Goal: Information Seeking & Learning: Check status

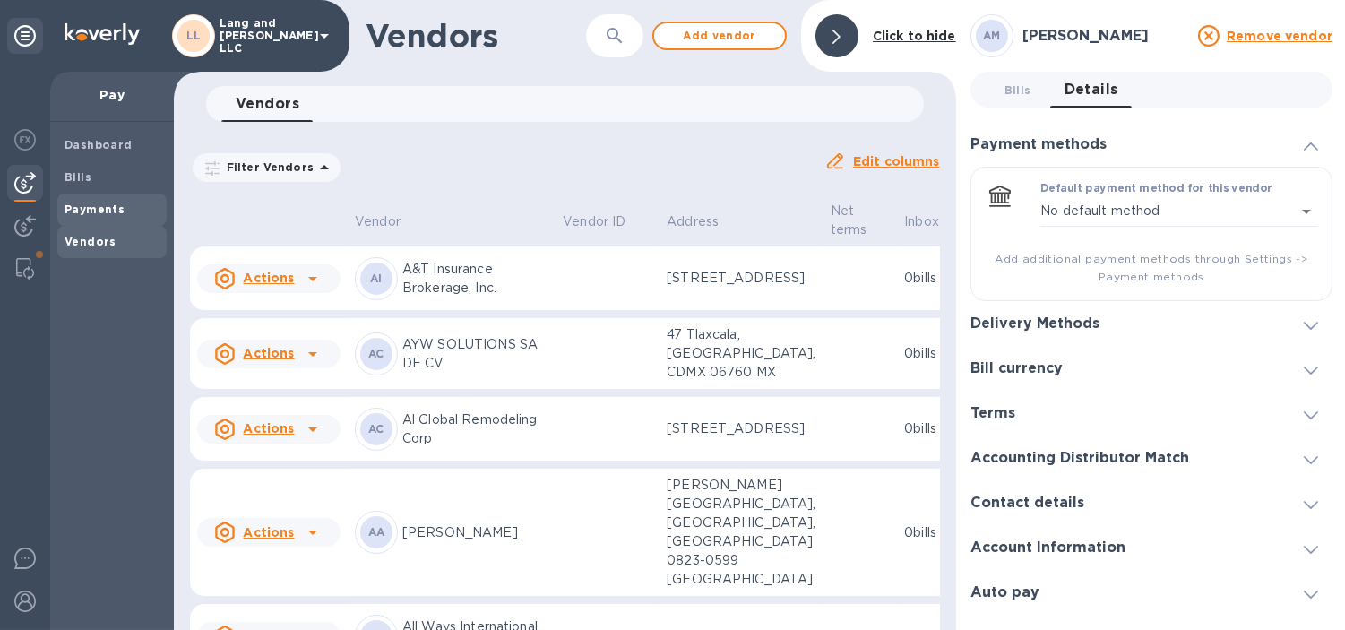
click at [102, 199] on div "Payments" at bounding box center [111, 210] width 109 height 32
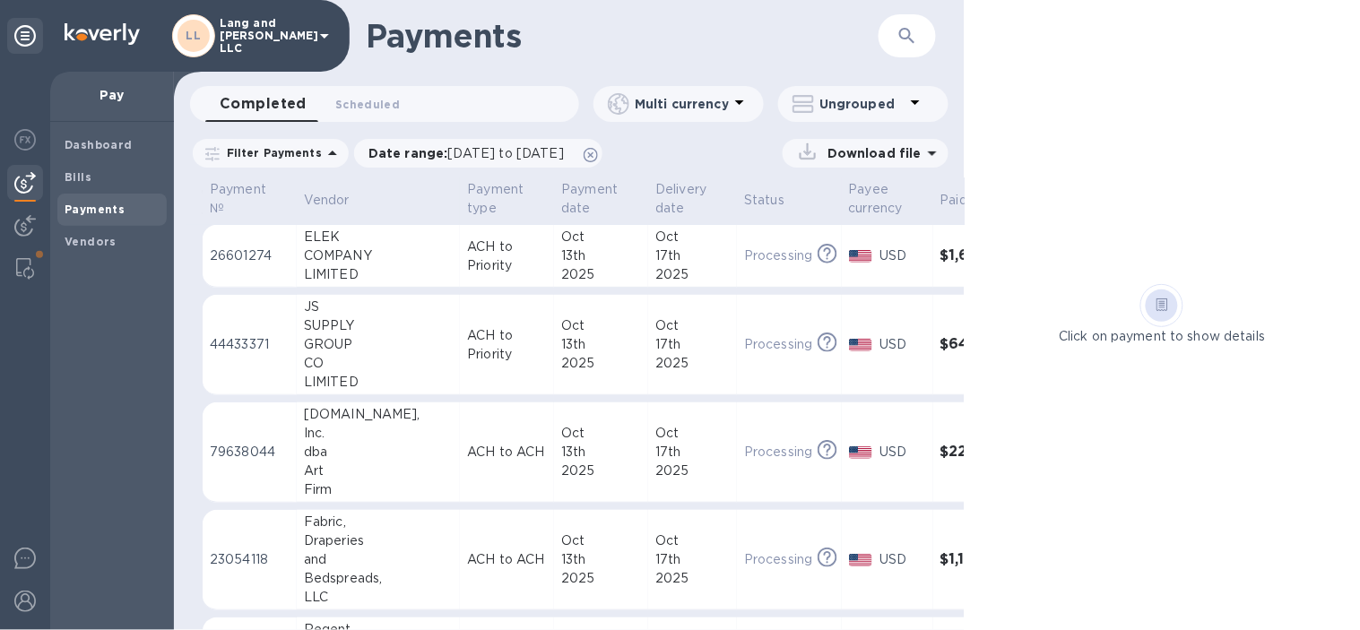
click at [811, 23] on h1 "Payments" at bounding box center [622, 36] width 513 height 38
click at [29, 30] on icon at bounding box center [25, 36] width 22 height 22
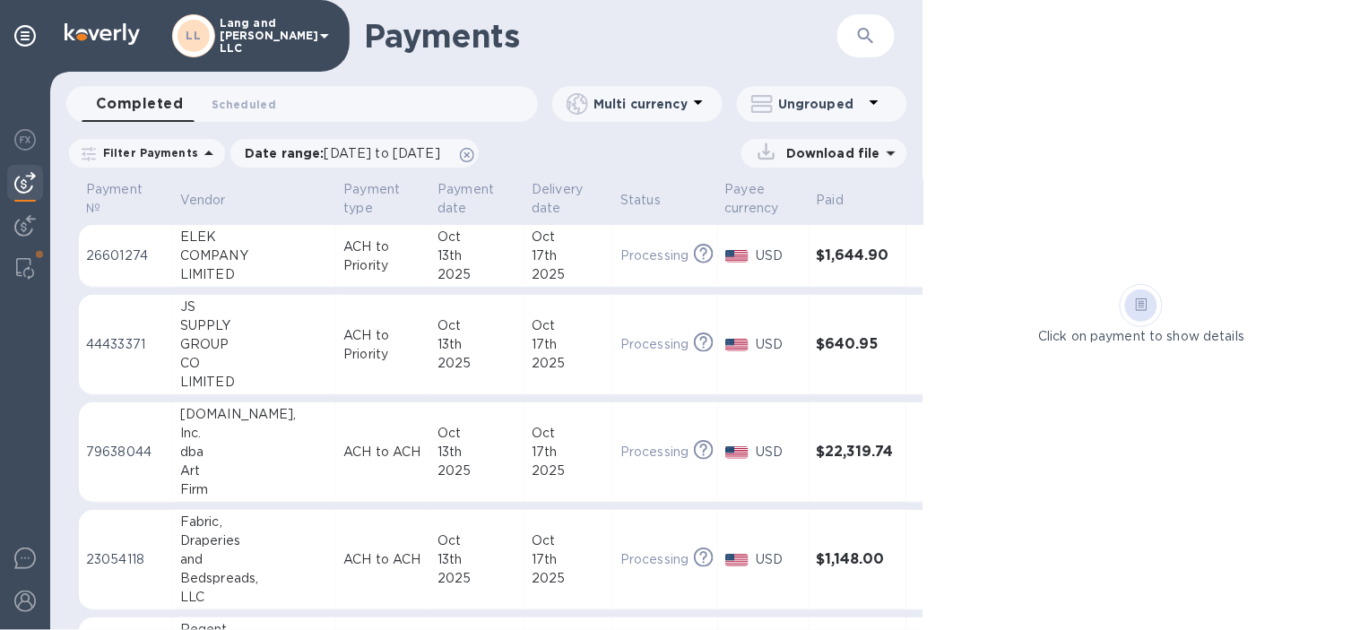
drag, startPoint x: 278, startPoint y: 263, endPoint x: 320, endPoint y: 372, distance: 116.3
click at [278, 263] on div "COMPANY" at bounding box center [254, 255] width 149 height 19
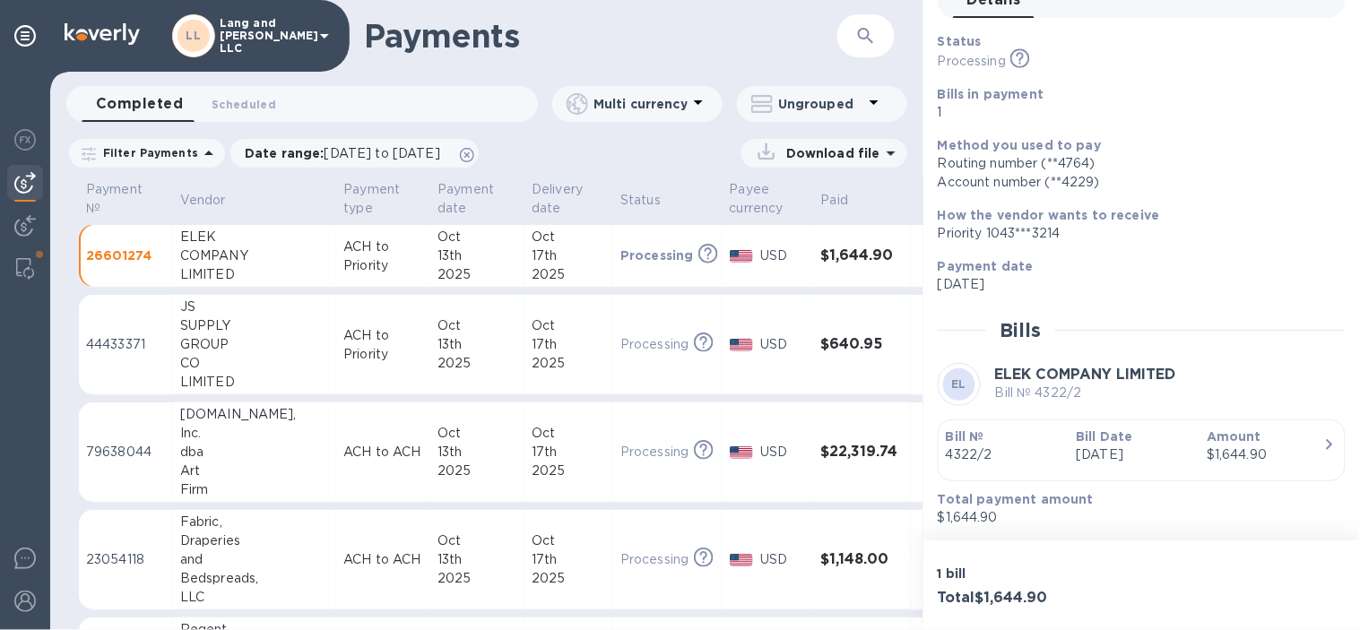
click at [499, 462] on td "[DATE]" at bounding box center [477, 452] width 94 height 100
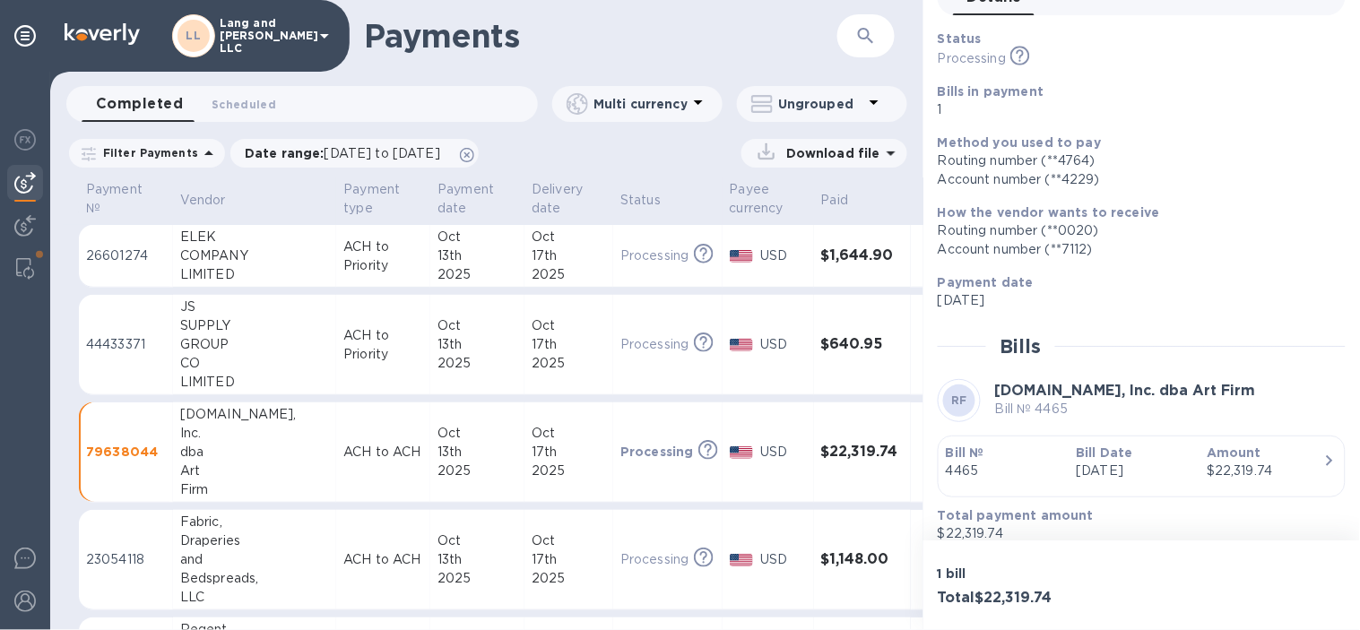
scroll to position [117, 0]
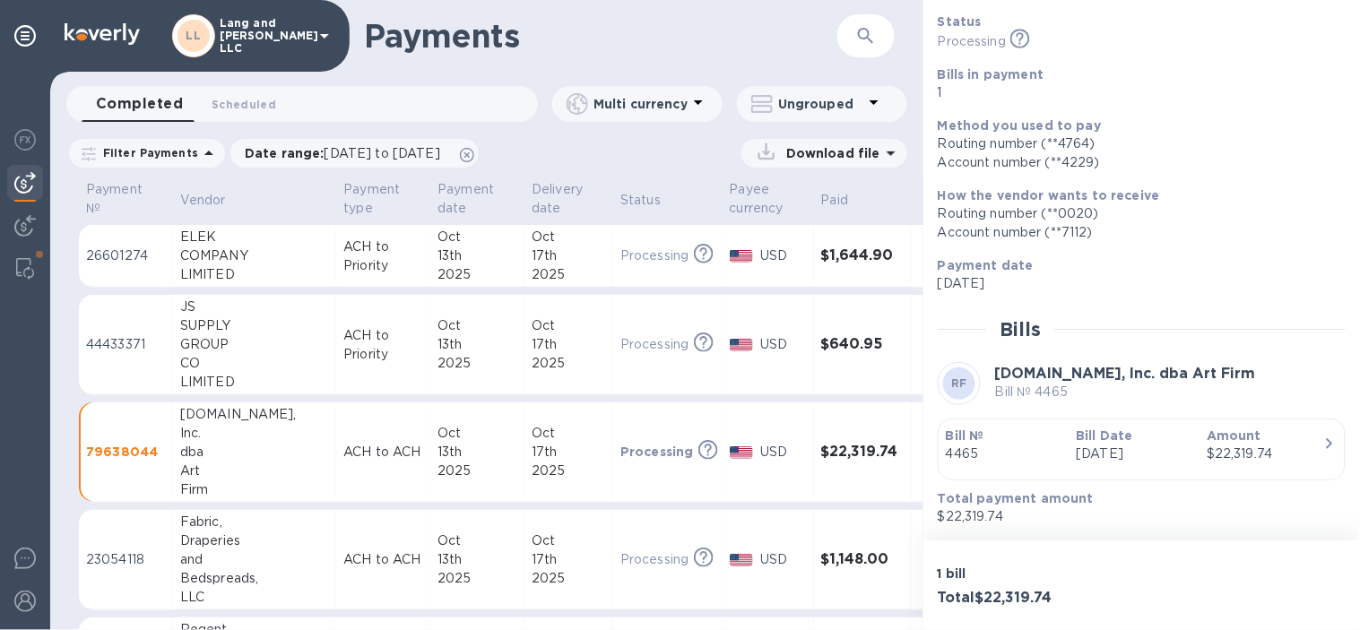
click at [1118, 450] on p "[DATE]" at bounding box center [1134, 454] width 117 height 19
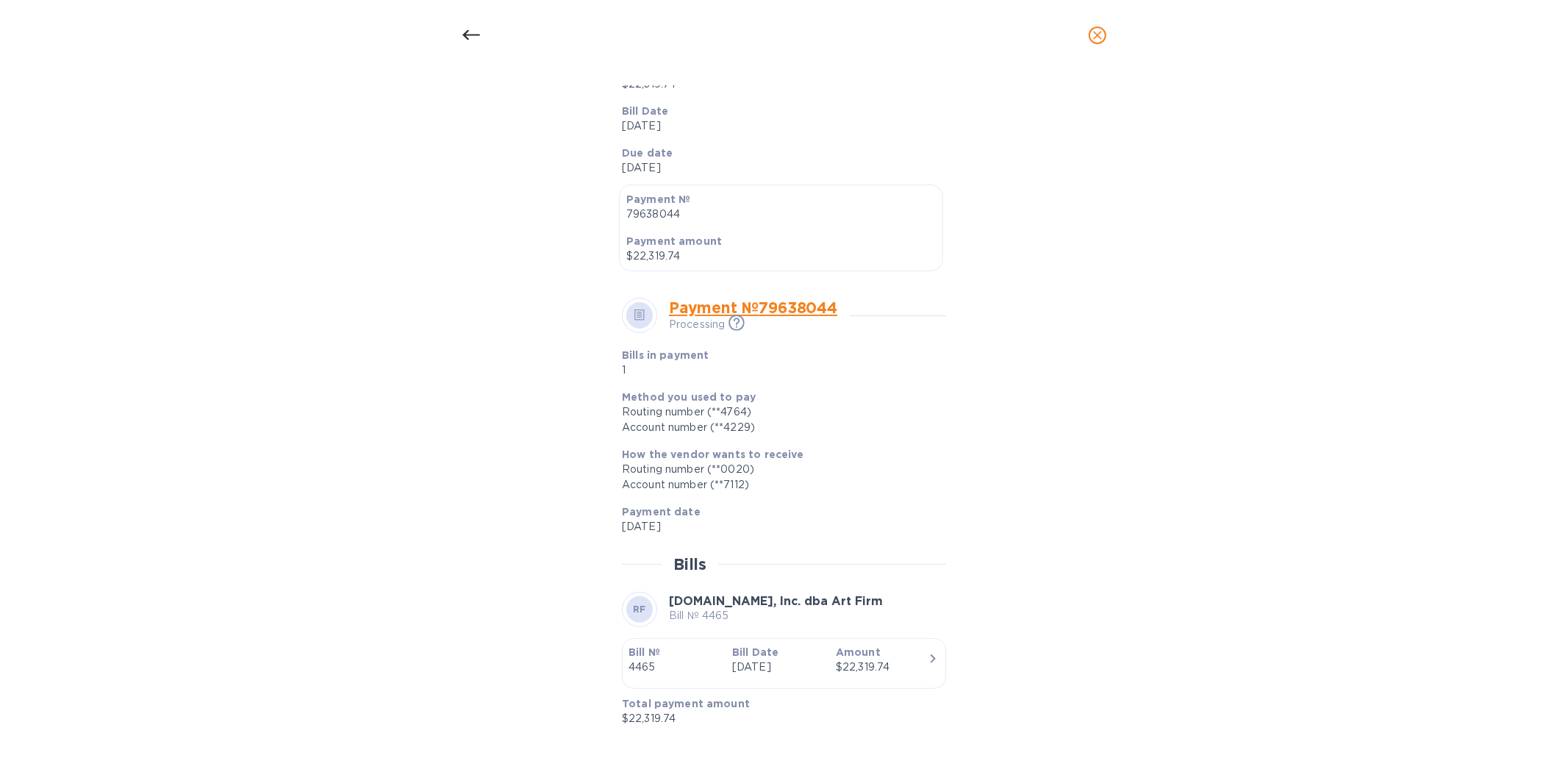
scroll to position [0, 0]
drag, startPoint x: 1214, startPoint y: 690, endPoint x: 1046, endPoint y: 526, distance: 234.8
click at [1114, 516] on div "Bill details RF [DOMAIN_NAME], Inc. dba Art Firm Bill № 4465 Completed Details …" at bounding box center [784, 421] width 1568 height 701
click at [472, 38] on icon at bounding box center [472, 35] width 18 height 18
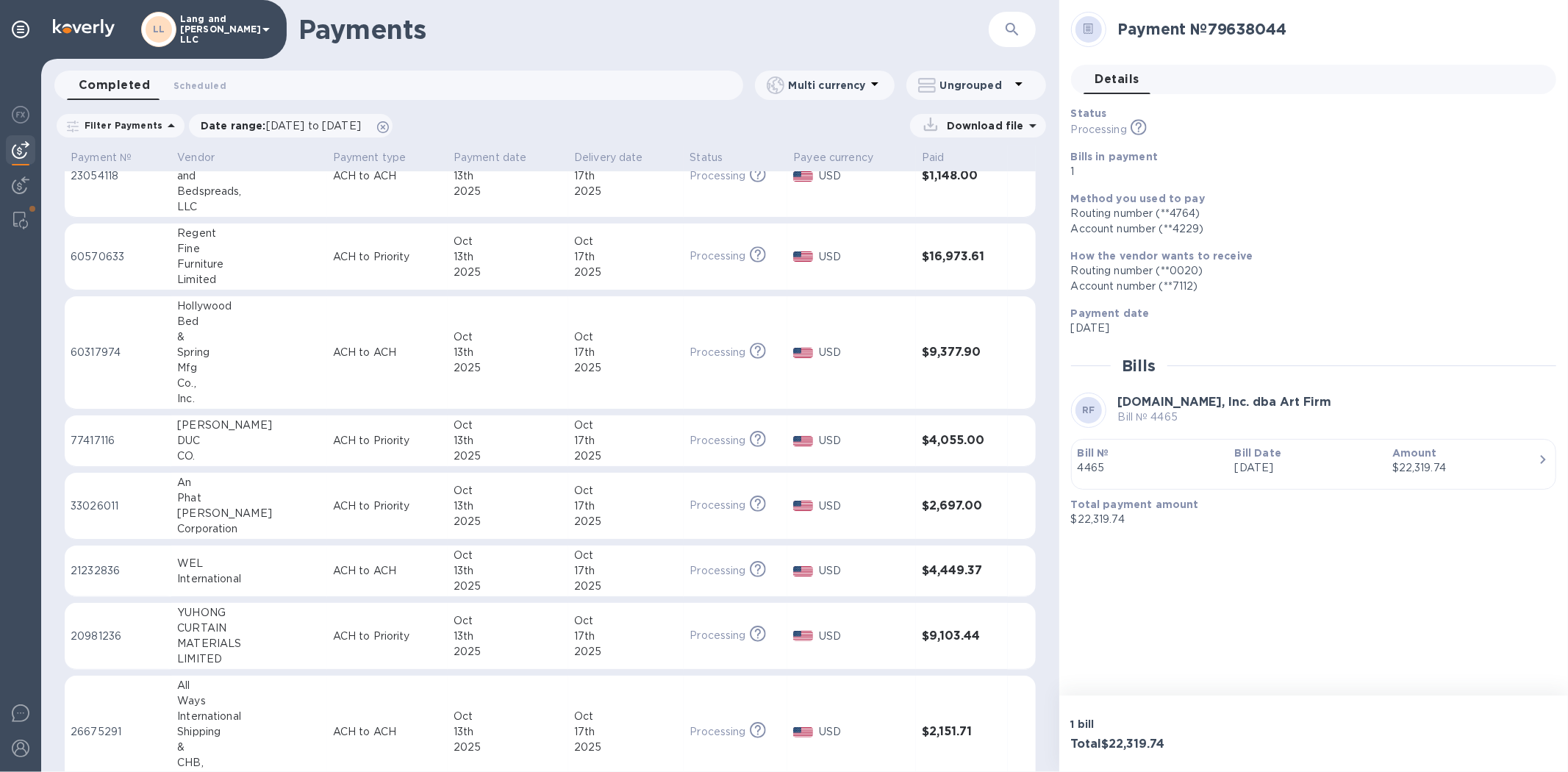
scroll to position [244, 0]
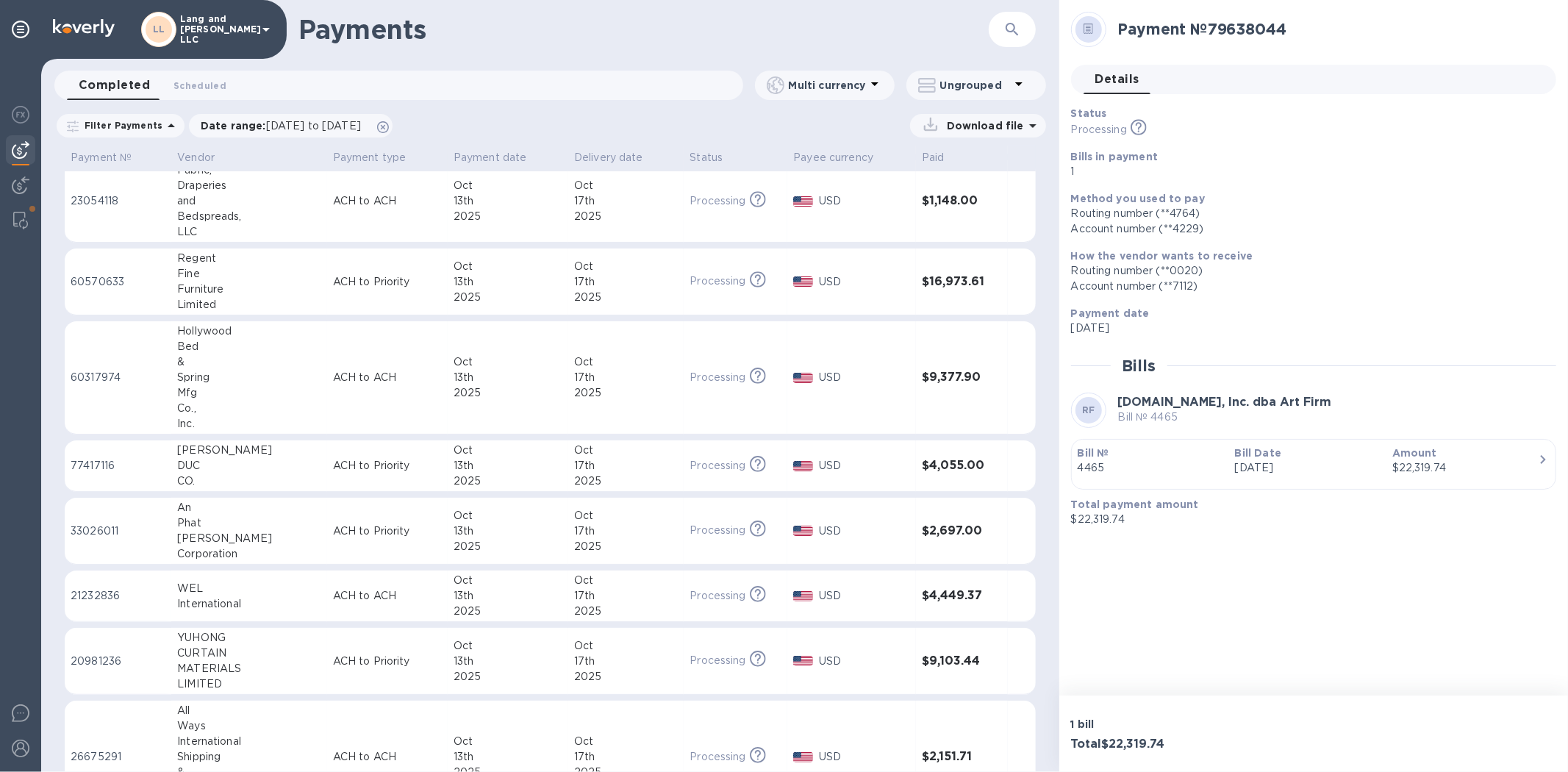
drag, startPoint x: 863, startPoint y: 285, endPoint x: 810, endPoint y: 354, distance: 87.0
click at [863, 285] on p "USD" at bounding box center [864, 281] width 91 height 16
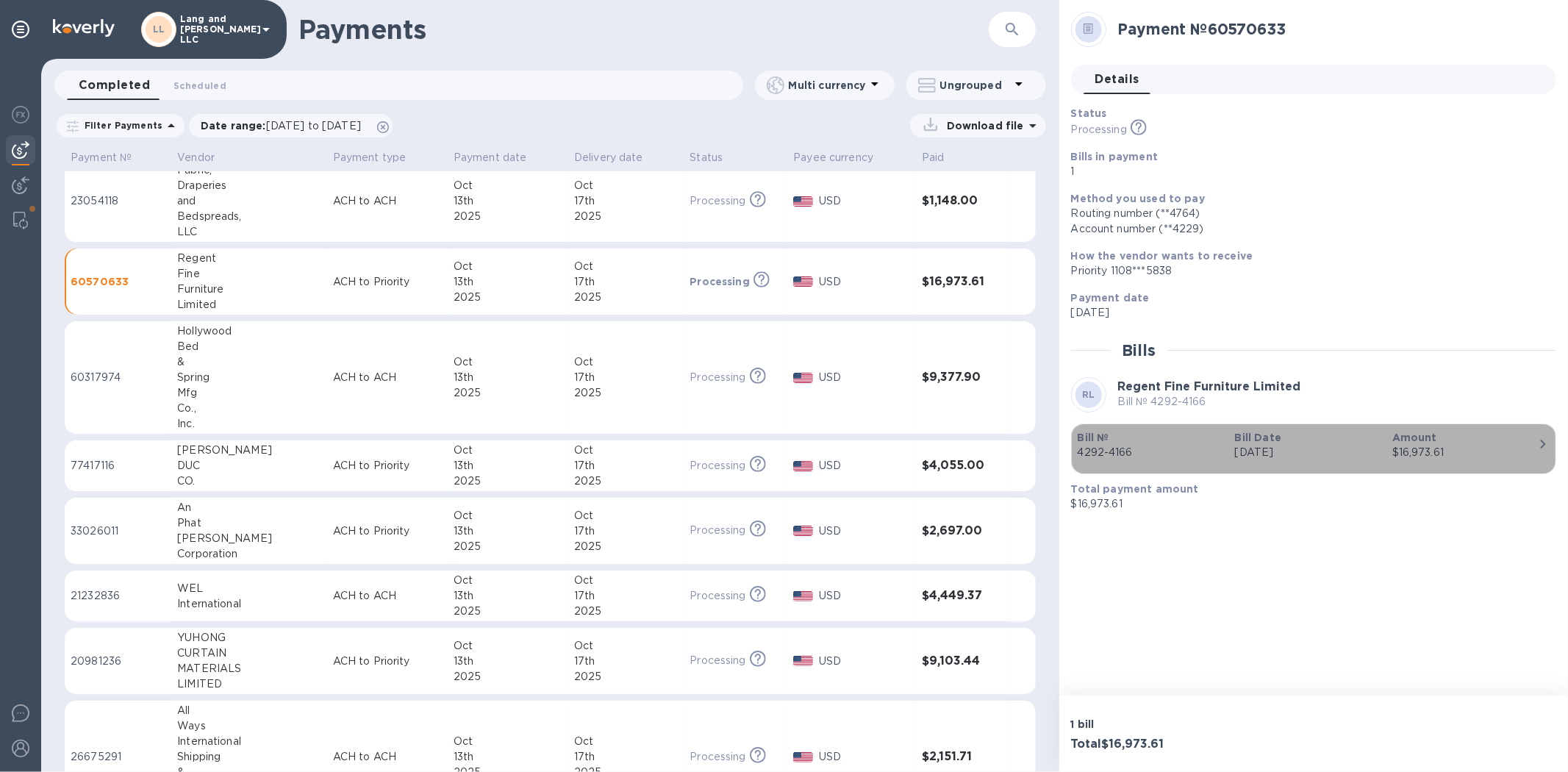
click at [1114, 457] on p "[DATE]" at bounding box center [1307, 452] width 145 height 16
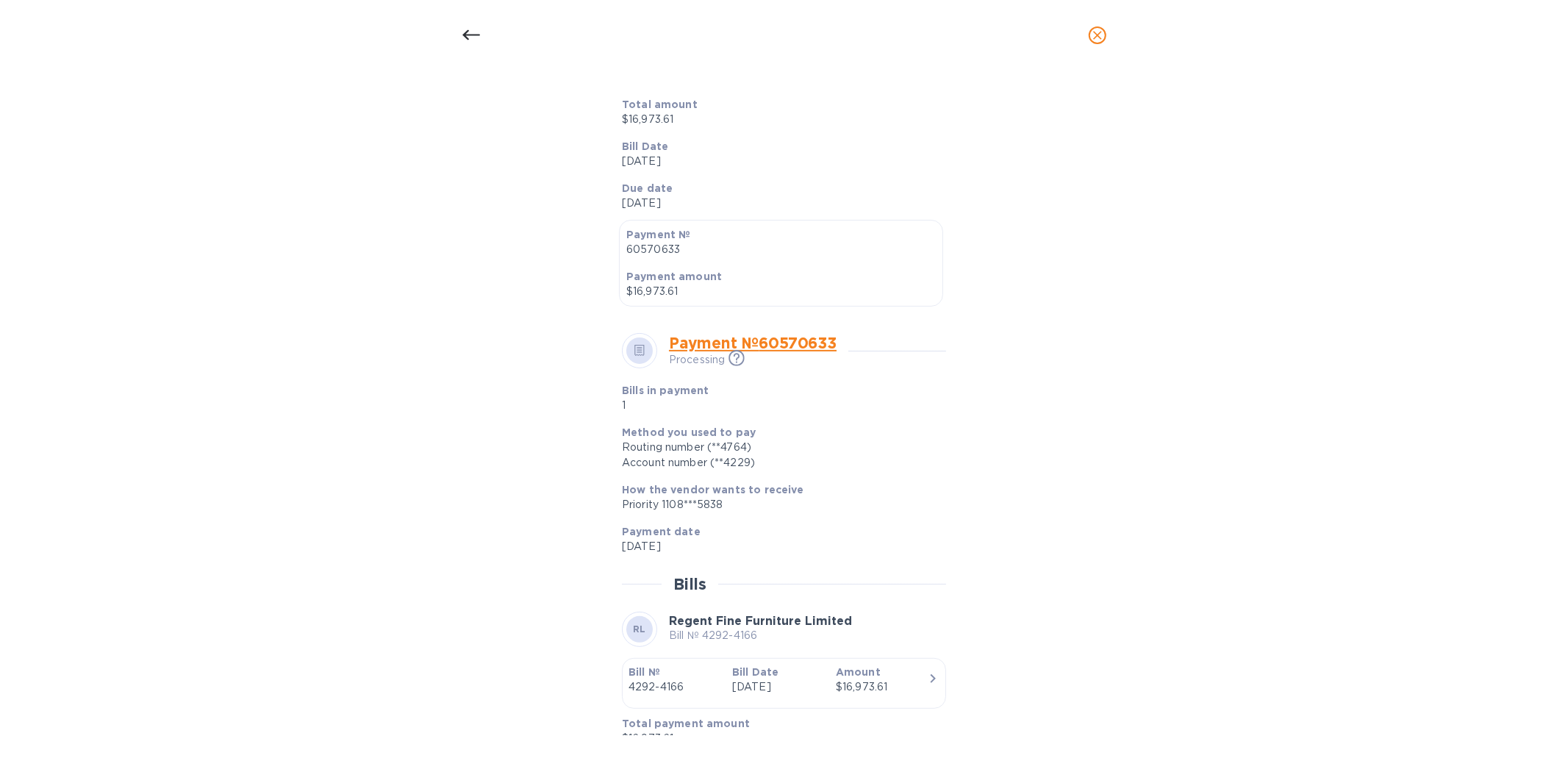
scroll to position [295, 0]
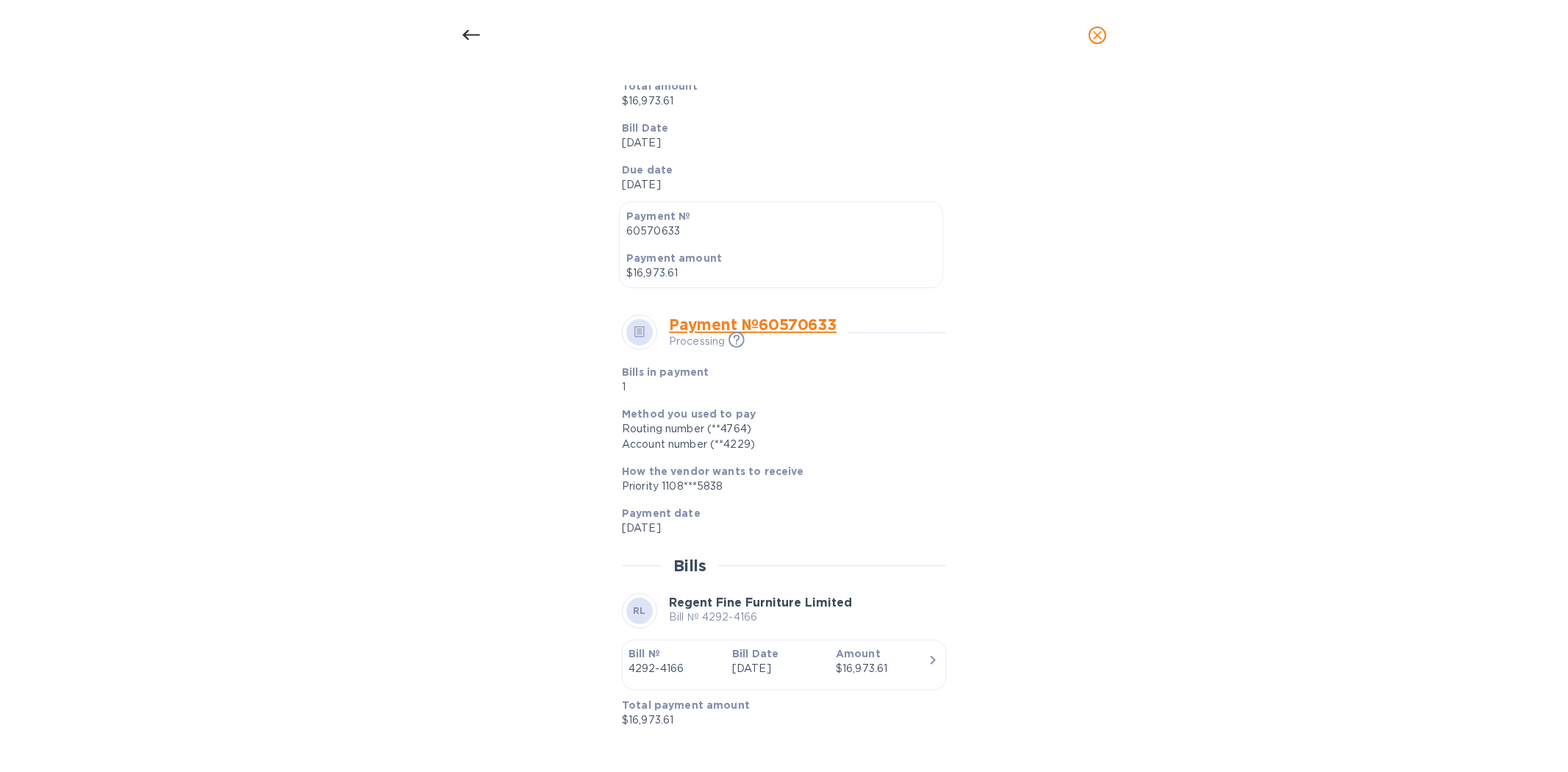
click at [375, 285] on div "Bill details RL Regent Fine Furniture Limited Bill № 4292-4166 Completed Detail…" at bounding box center [784, 421] width 1568 height 701
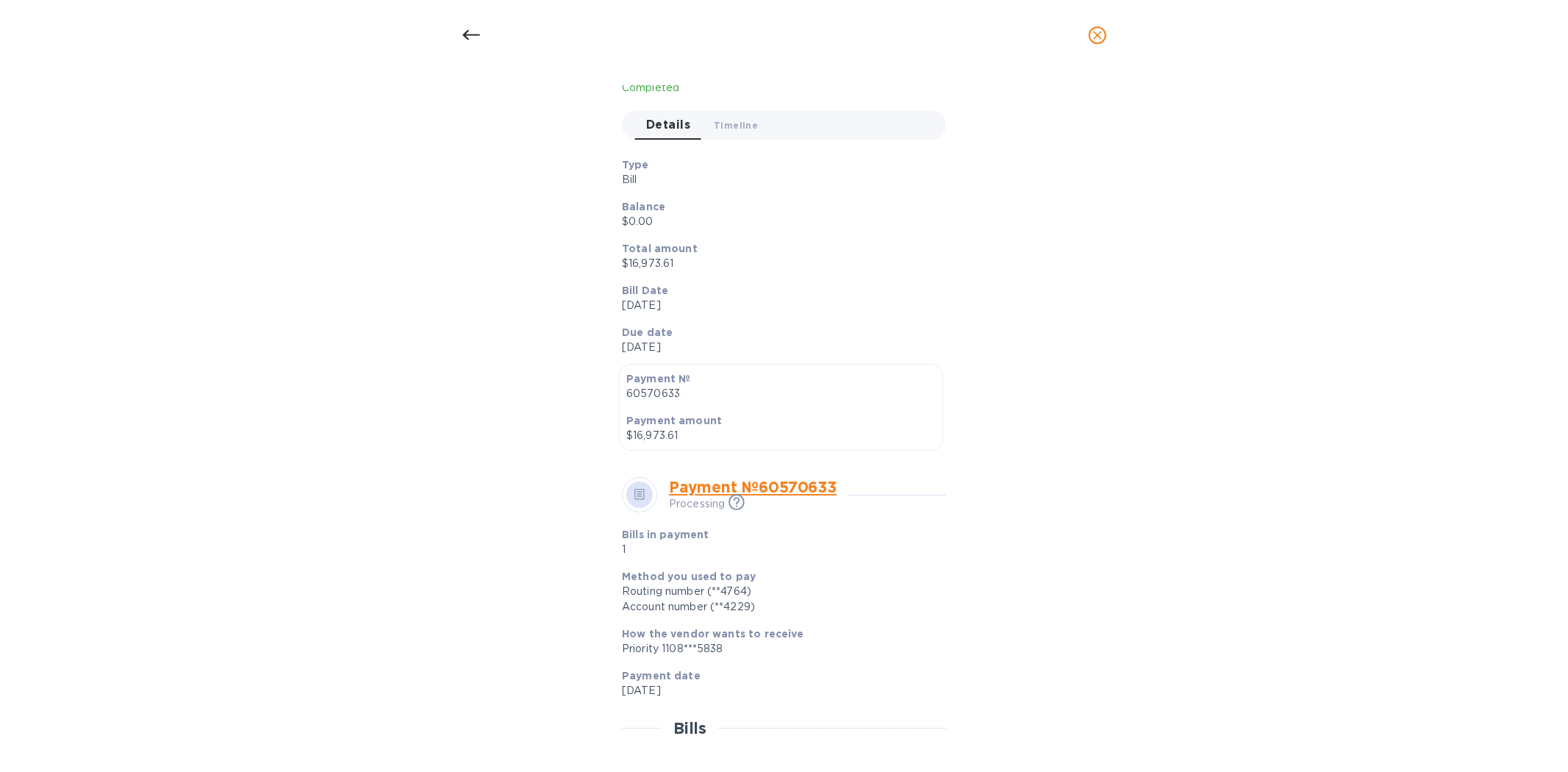
scroll to position [132, 0]
click at [482, 43] on div at bounding box center [471, 35] width 35 height 35
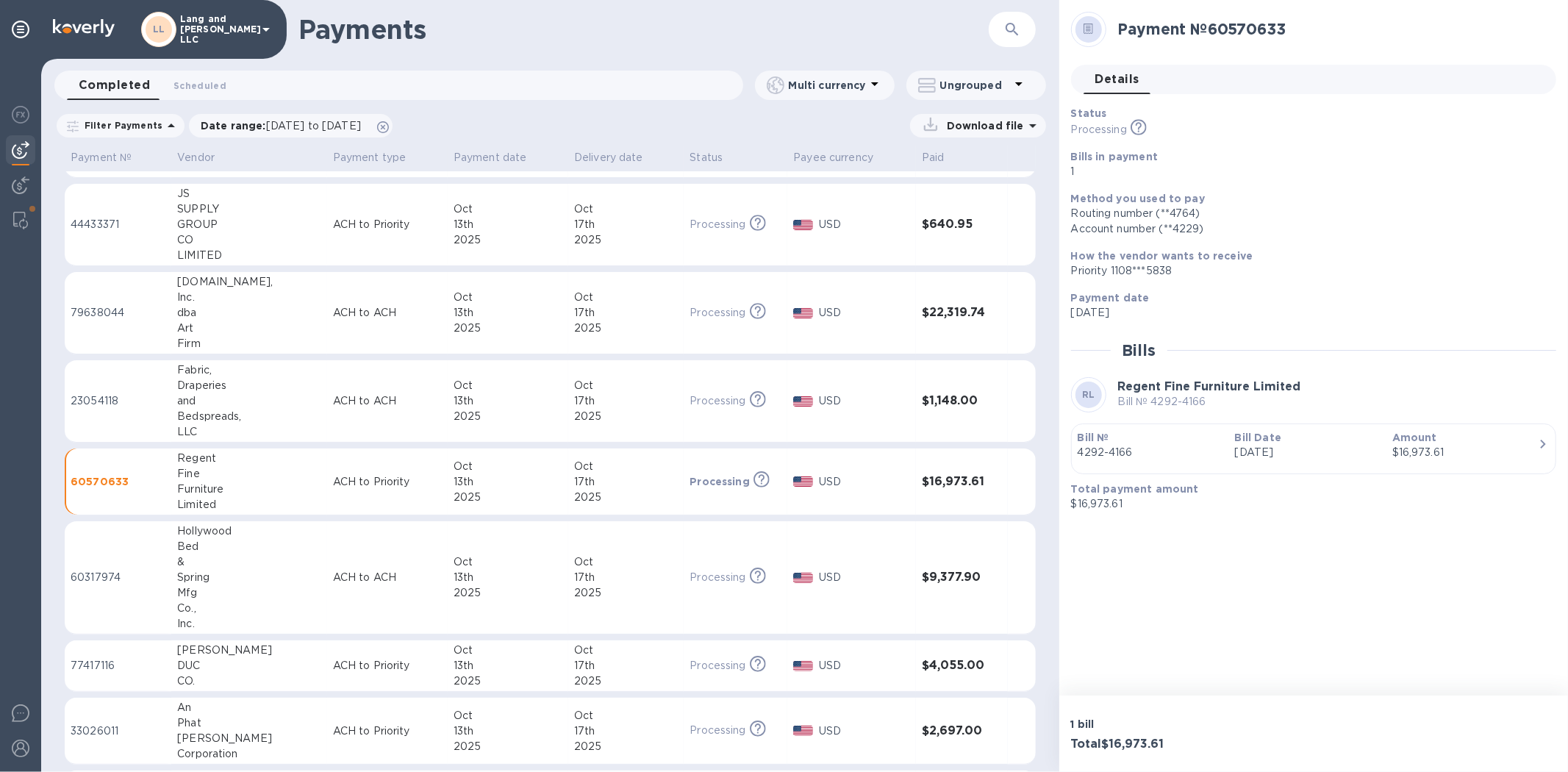
scroll to position [0, 0]
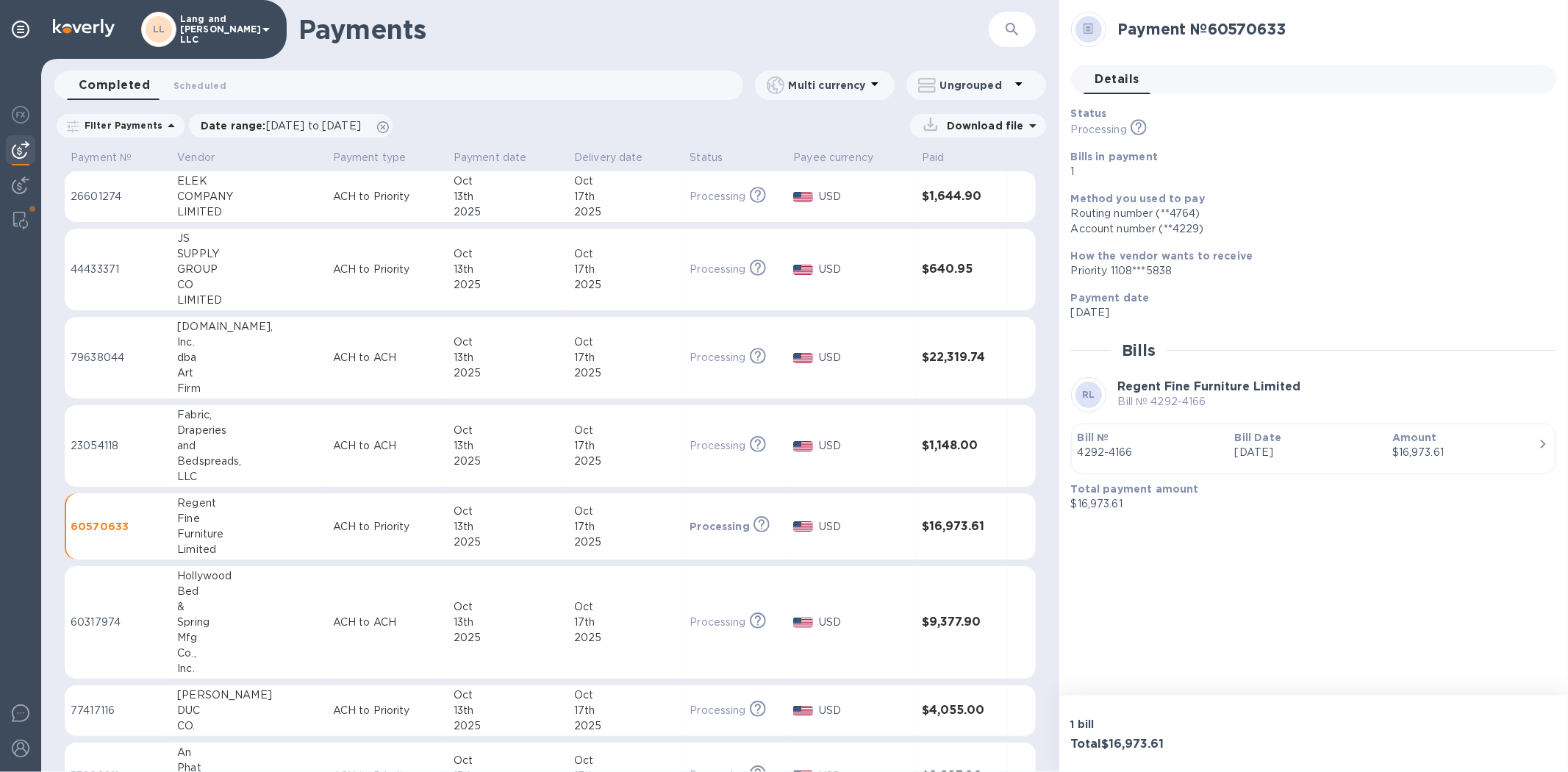
click at [658, 28] on h1 "Payments" at bounding box center [644, 30] width 691 height 31
click at [348, 200] on p "ACH to Priority" at bounding box center [387, 196] width 109 height 16
click at [1114, 436] on b "Bill Date" at bounding box center [1258, 437] width 46 height 11
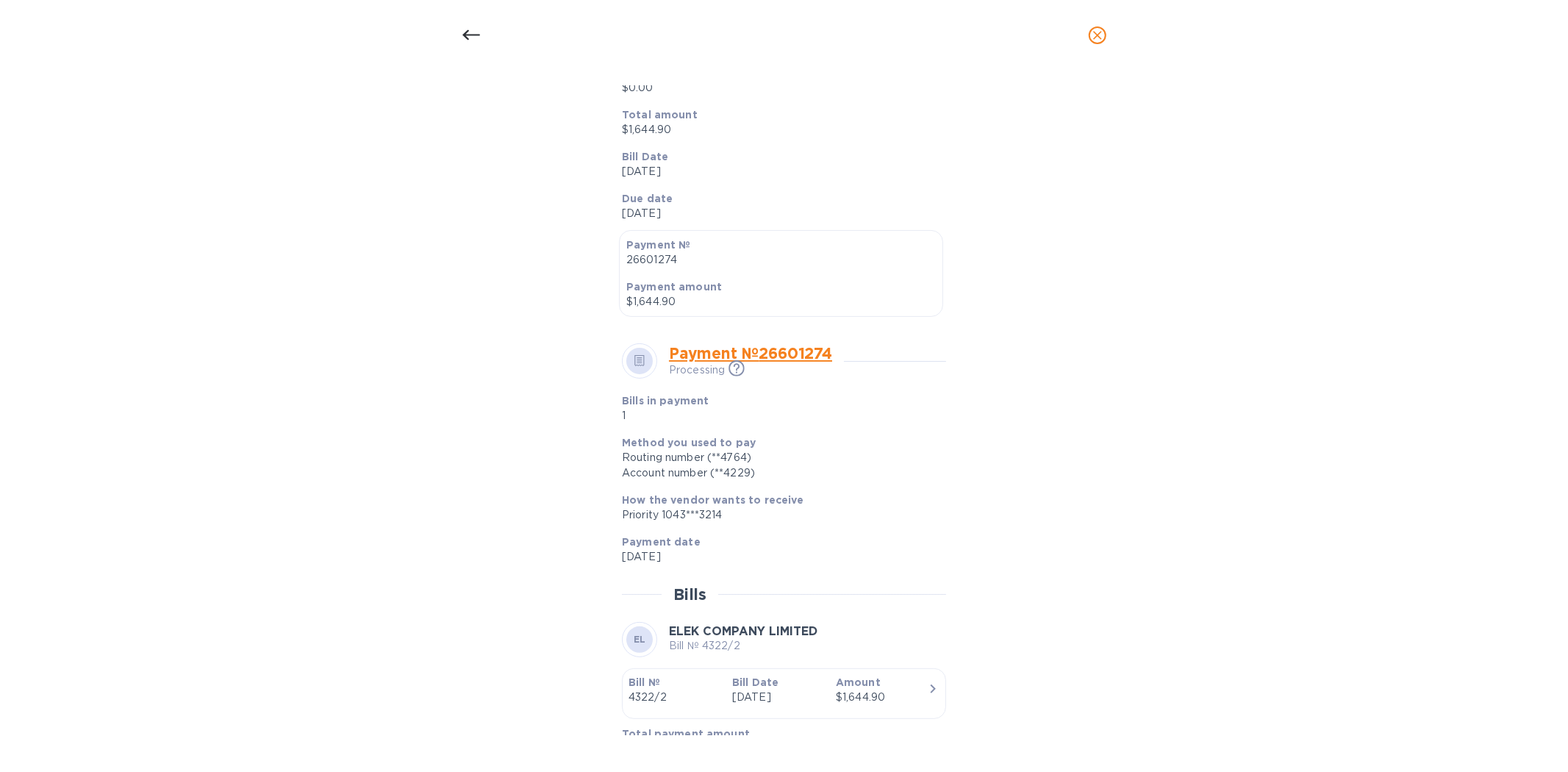
scroll to position [295, 0]
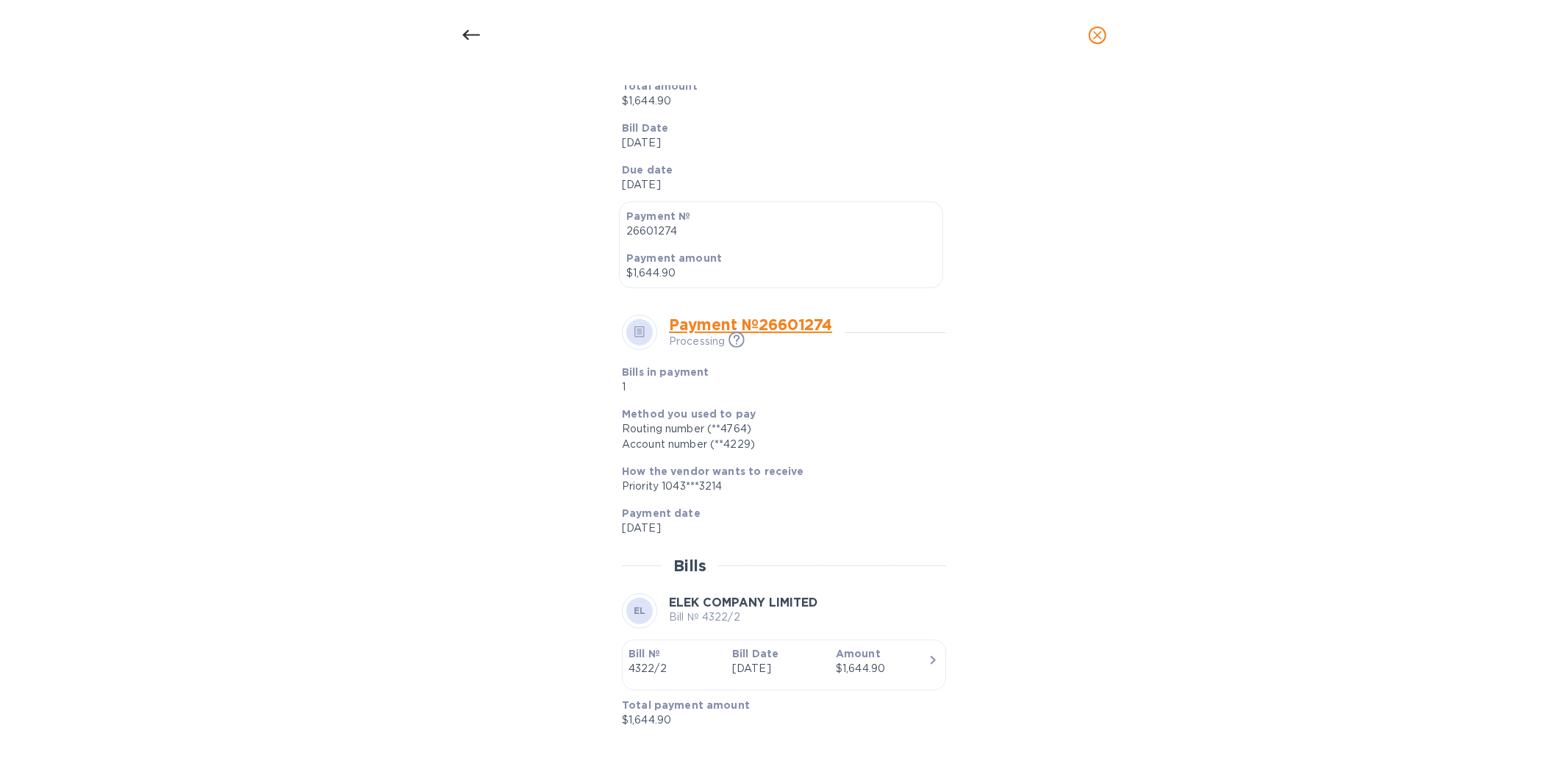
click at [138, 194] on div "Bill details EL ELEK COMPANY LIMITED Bill № 4322/2 Completed Details 0 Timeline…" at bounding box center [784, 421] width 1568 height 701
click at [404, 281] on div "Bill details EL ELEK COMPANY LIMITED Bill № 4322/2 Completed Details 0 Timeline…" at bounding box center [784, 421] width 1568 height 701
click at [471, 30] on icon at bounding box center [472, 35] width 18 height 18
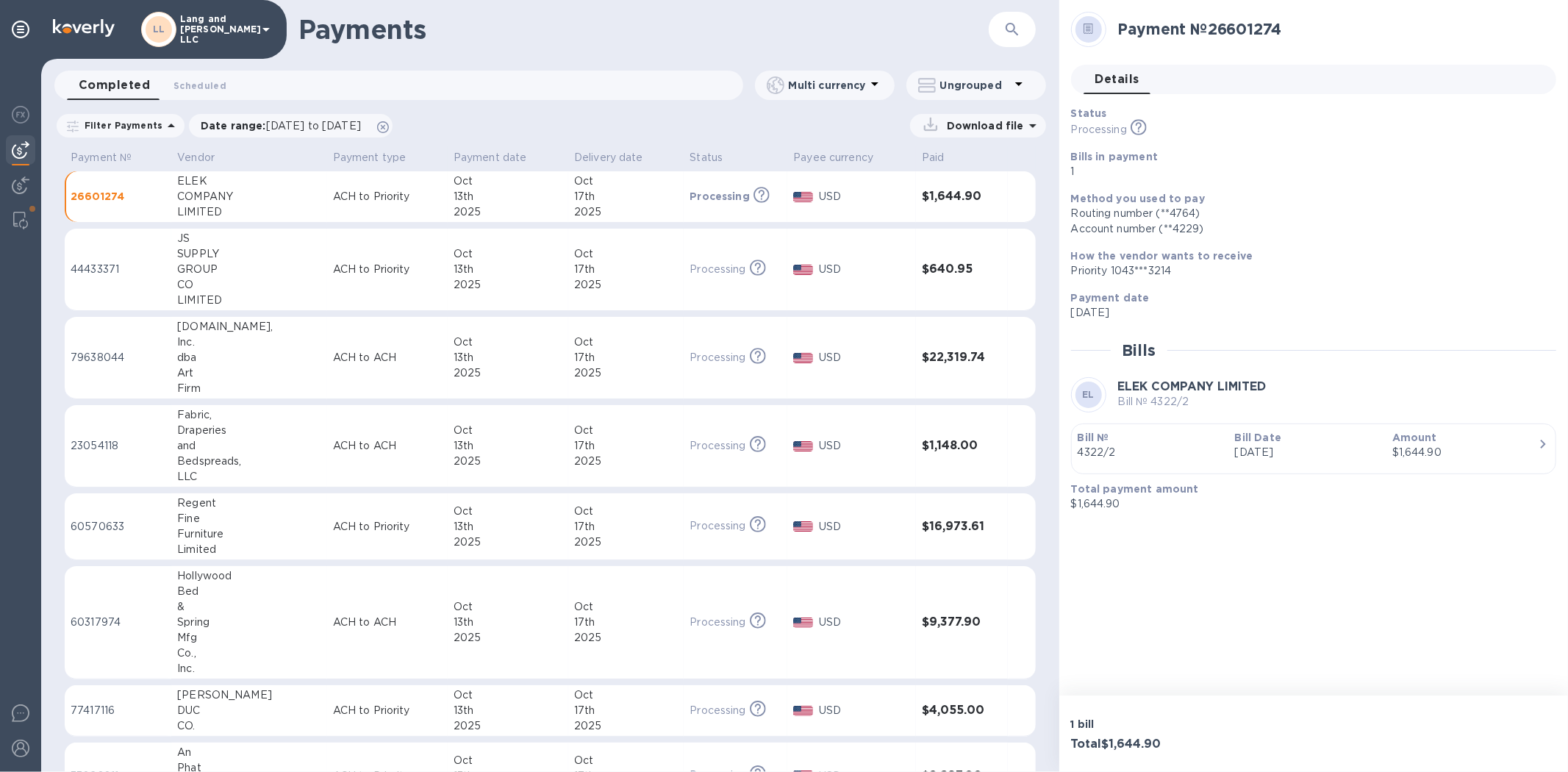
scroll to position [259, 0]
click at [235, 271] on div "GROUP" at bounding box center [249, 269] width 144 height 16
click at [1114, 457] on p "[DATE]" at bounding box center [1307, 452] width 145 height 16
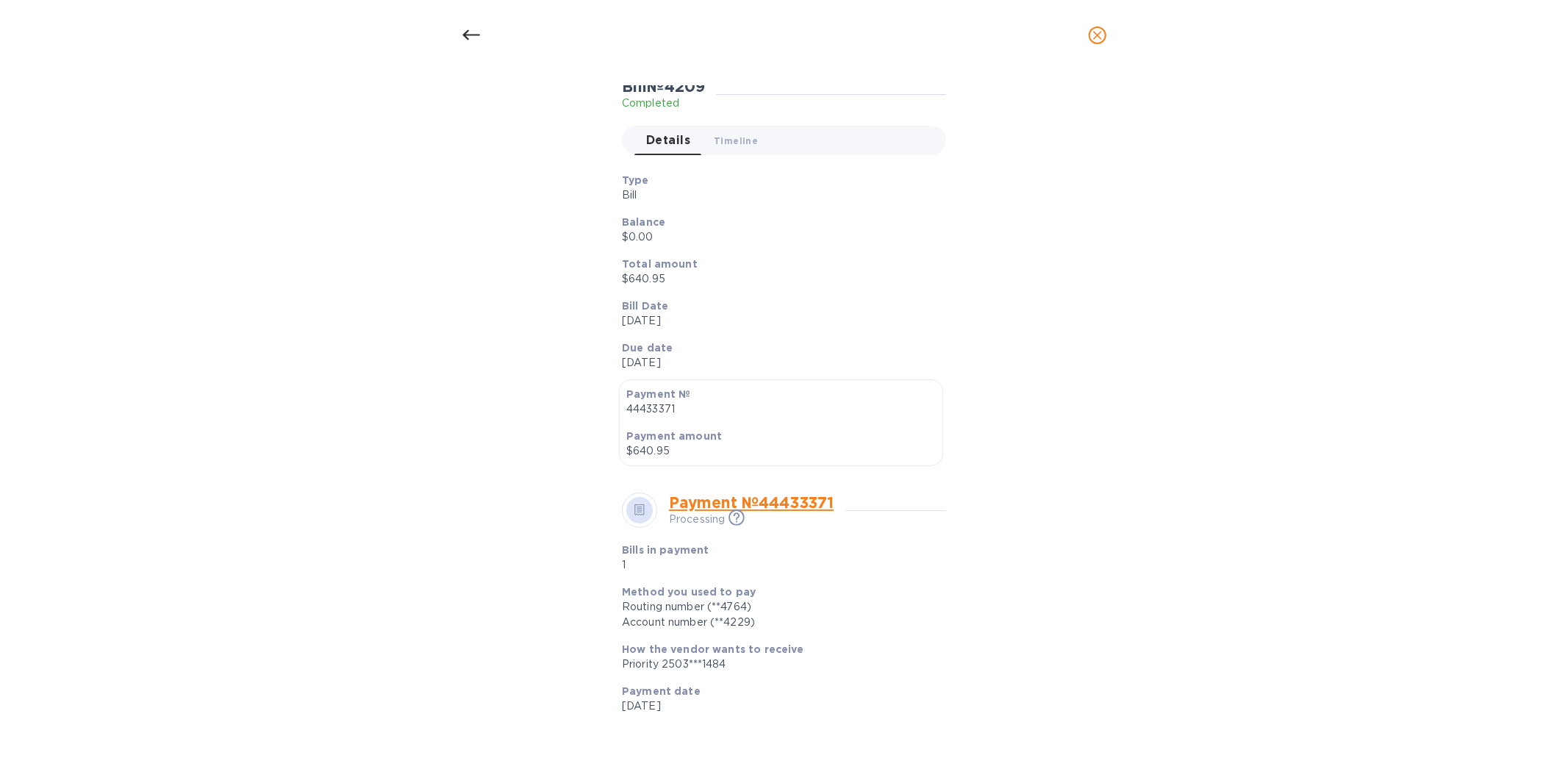
scroll to position [295, 0]
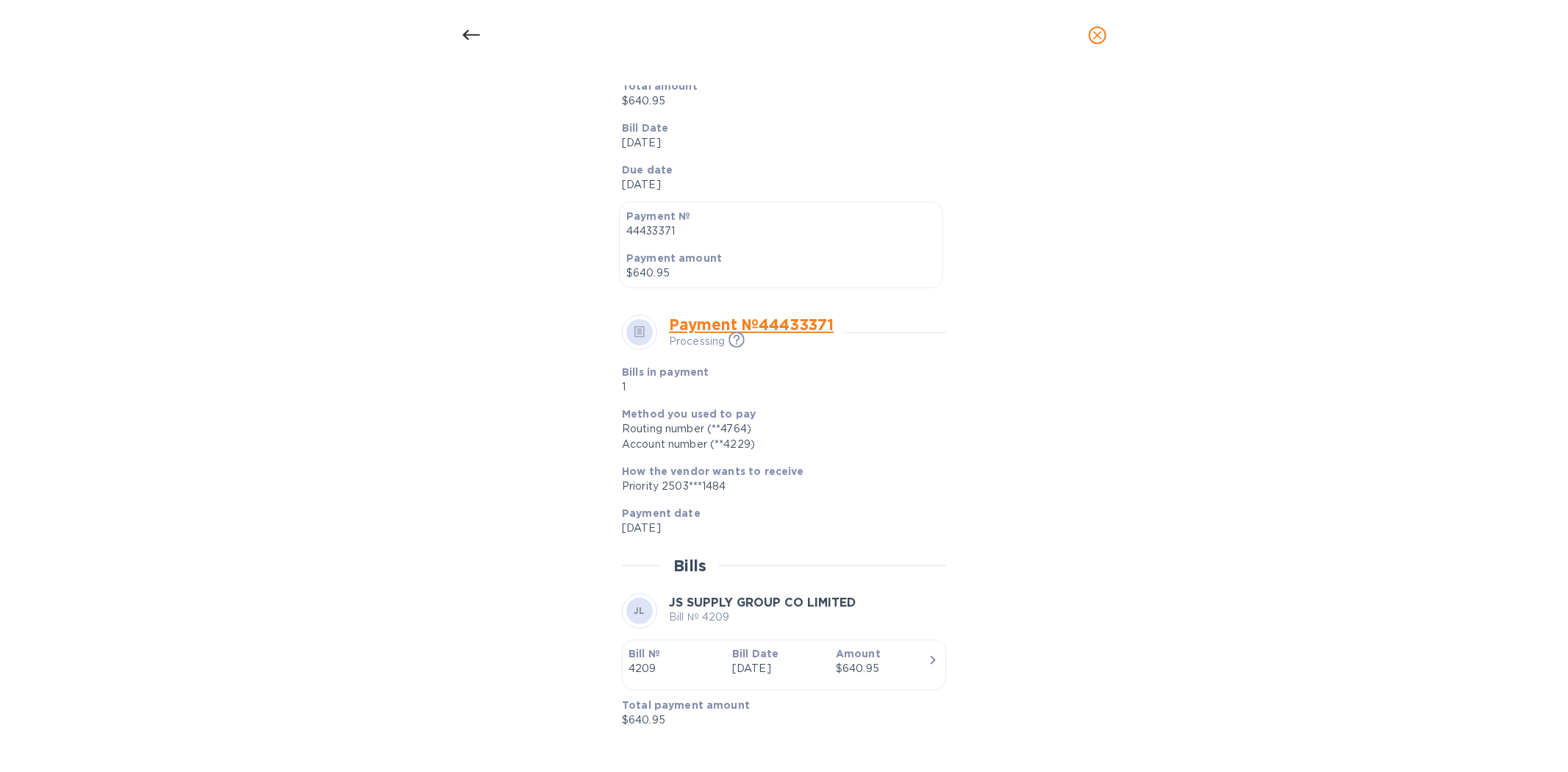
drag, startPoint x: 198, startPoint y: 276, endPoint x: 226, endPoint y: 248, distance: 39.6
click at [198, 276] on div "Bill details JL JS SUPPLY GROUP CO LIMITED Bill № 4209 Completed Details 0 Time…" at bounding box center [784, 421] width 1568 height 701
drag, startPoint x: 471, startPoint y: 34, endPoint x: 495, endPoint y: 451, distance: 417.7
click at [471, 34] on icon at bounding box center [471, 35] width 18 height 11
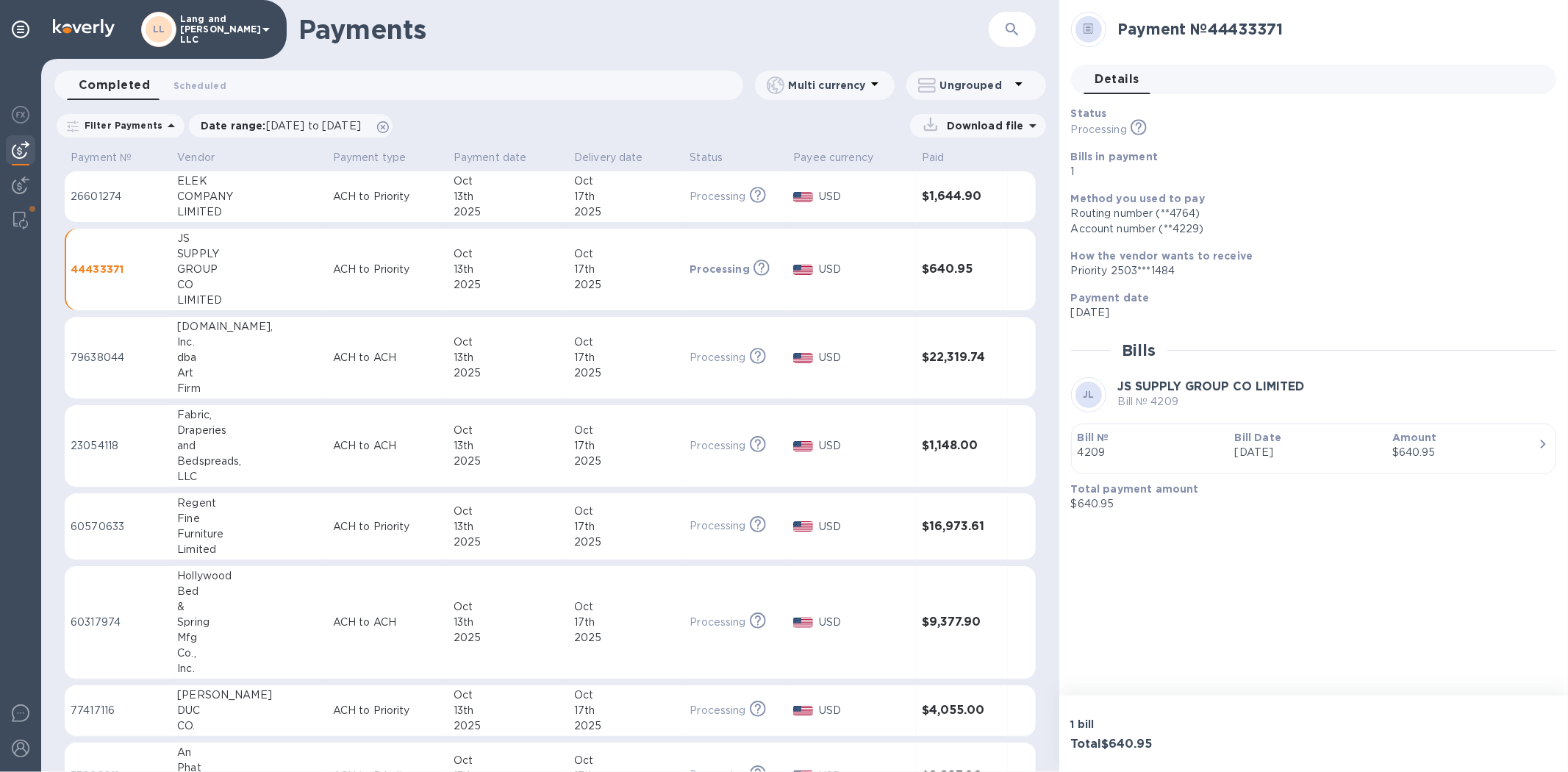
click at [331, 380] on td "ACH to ACH" at bounding box center [387, 358] width 121 height 82
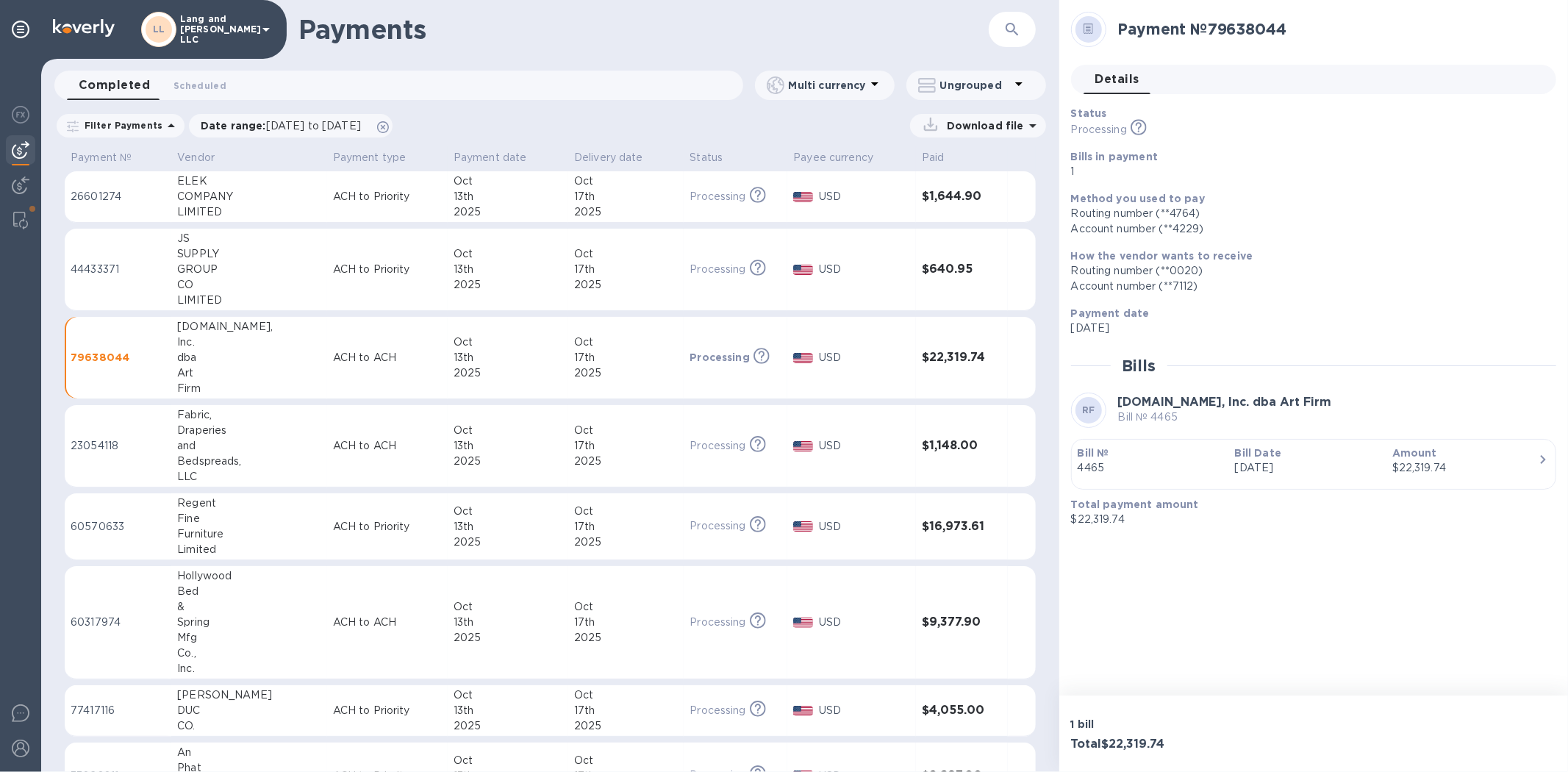
click at [1114, 480] on div "button" at bounding box center [1313, 479] width 472 height 7
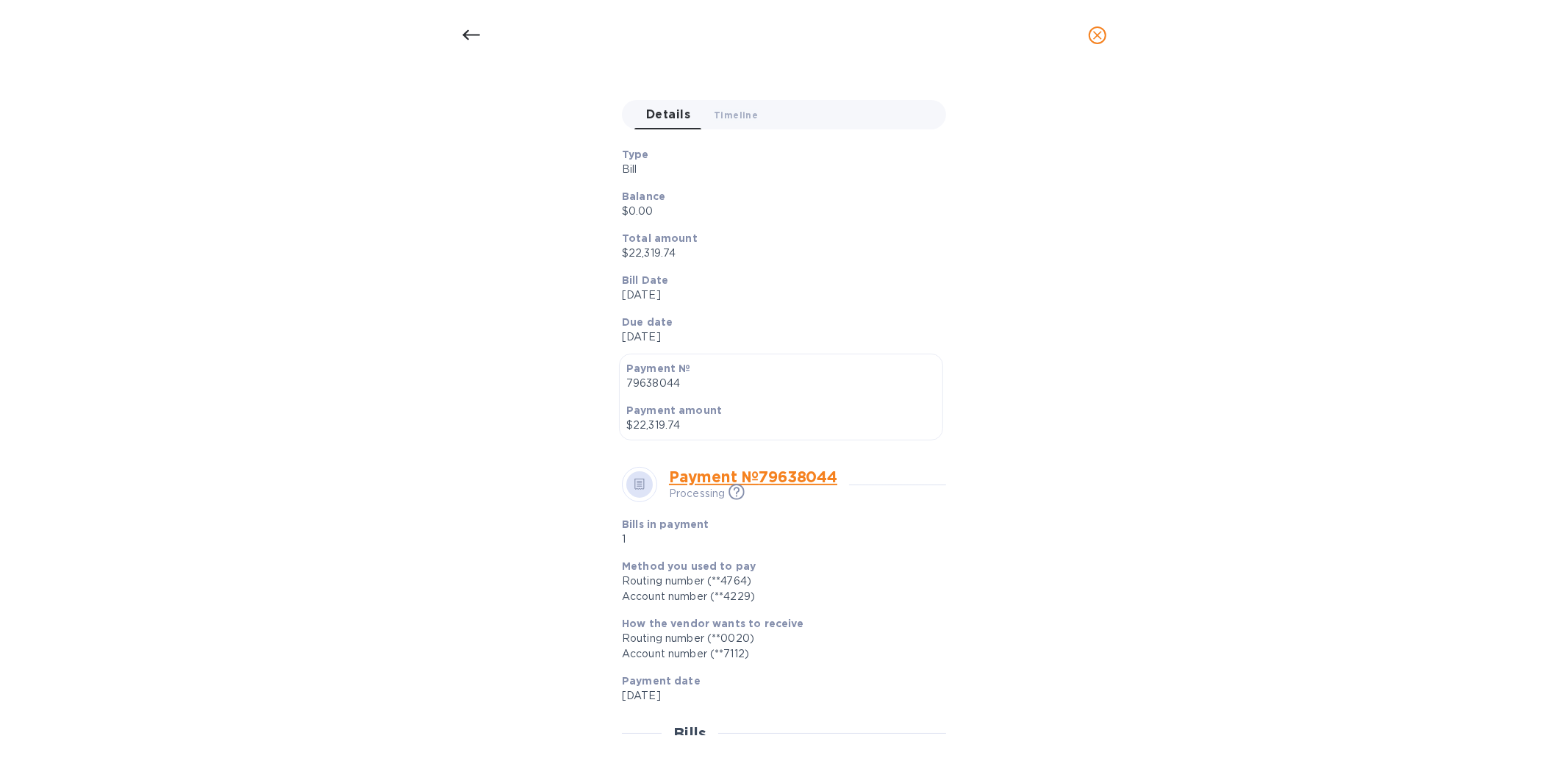
scroll to position [311, 0]
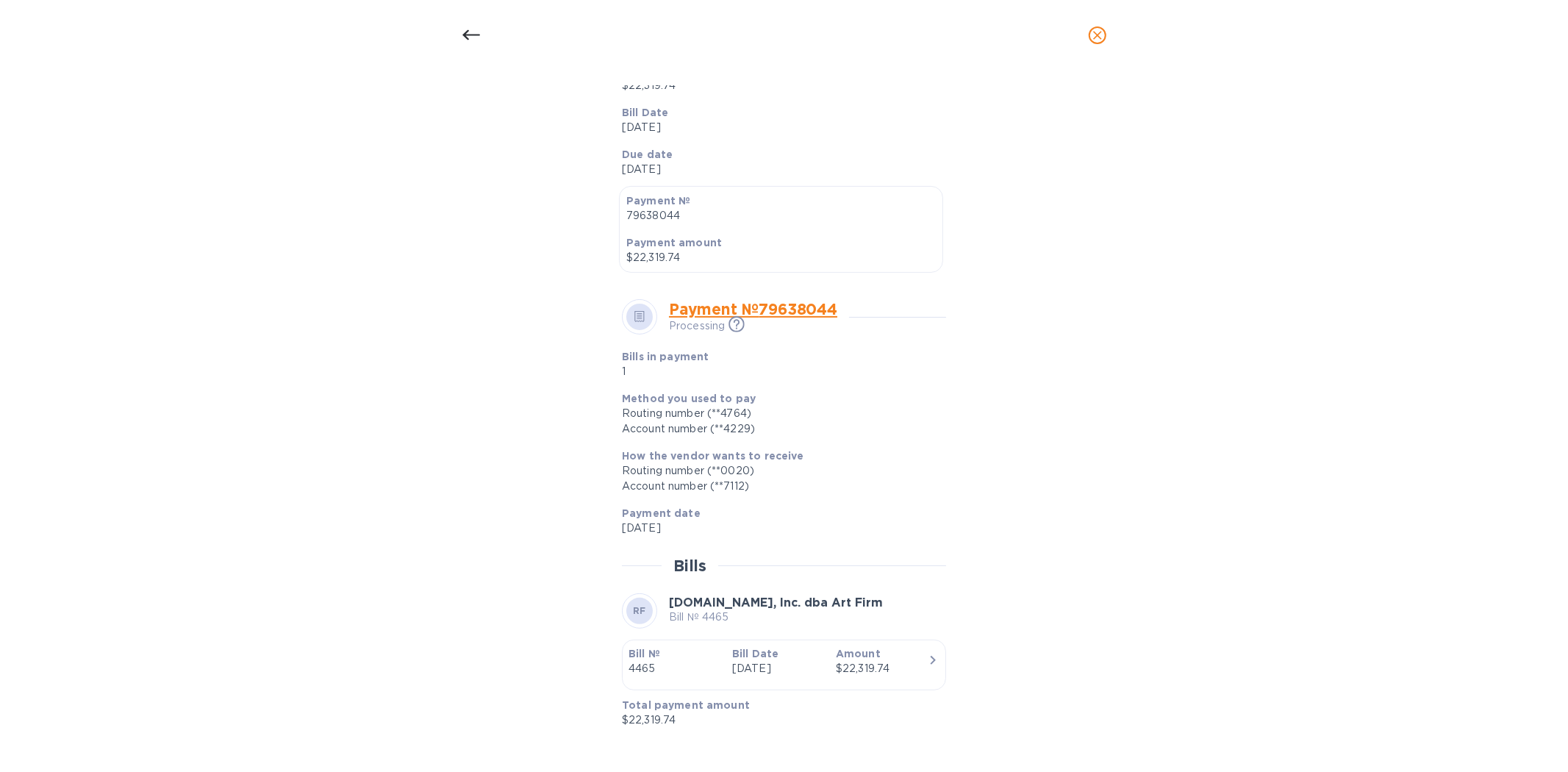
click at [1114, 516] on div "Bill details RF [DOMAIN_NAME], Inc. dba Art Firm Bill № 4465 Completed Details …" at bounding box center [784, 421] width 1568 height 701
click at [300, 319] on div "Bill details RF [DOMAIN_NAME], Inc. dba Art Firm Bill № 4465 Completed Details …" at bounding box center [784, 421] width 1568 height 701
click at [463, 33] on icon at bounding box center [472, 35] width 18 height 18
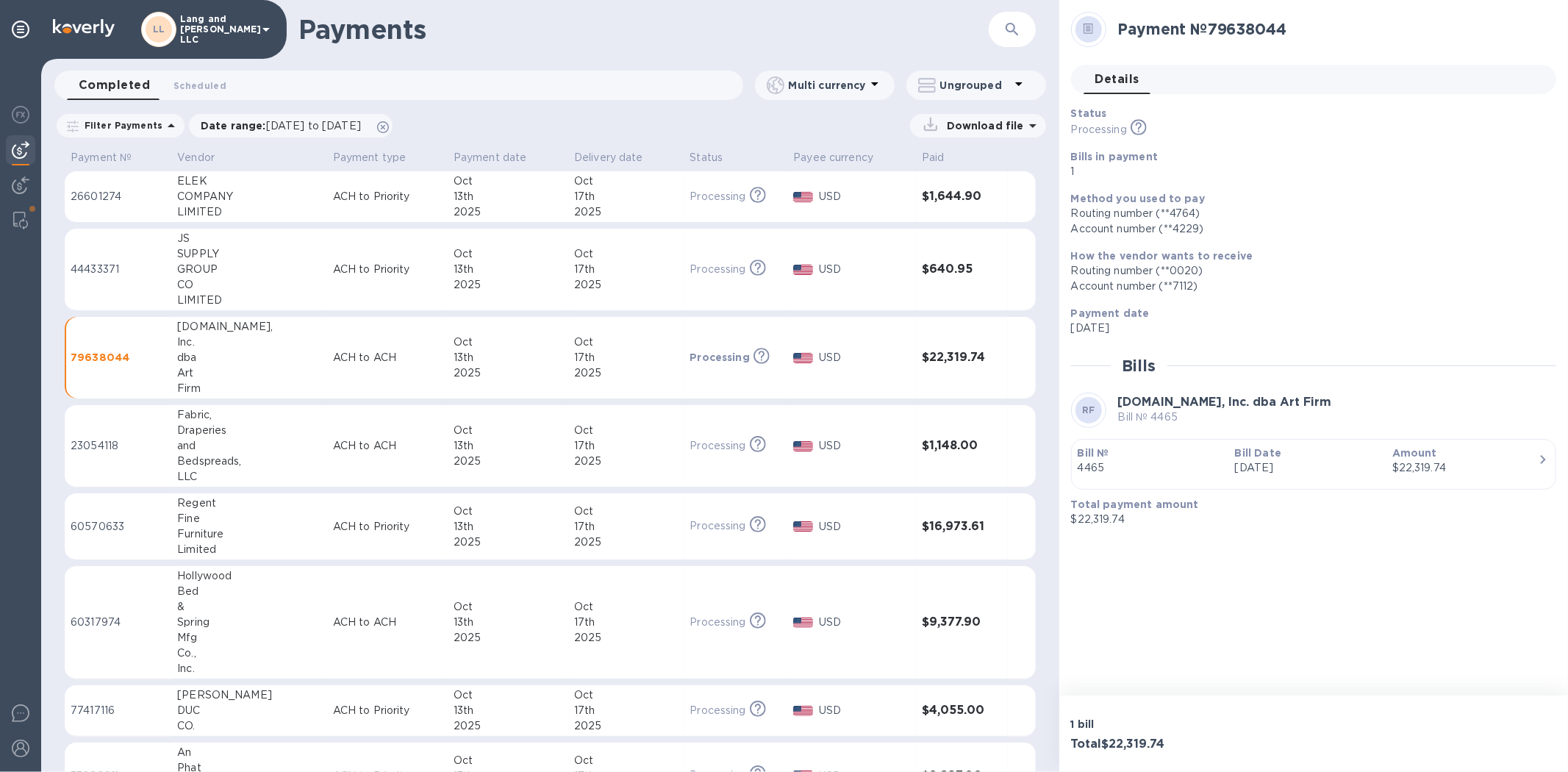
scroll to position [275, 0]
click at [295, 440] on div "and" at bounding box center [249, 445] width 144 height 16
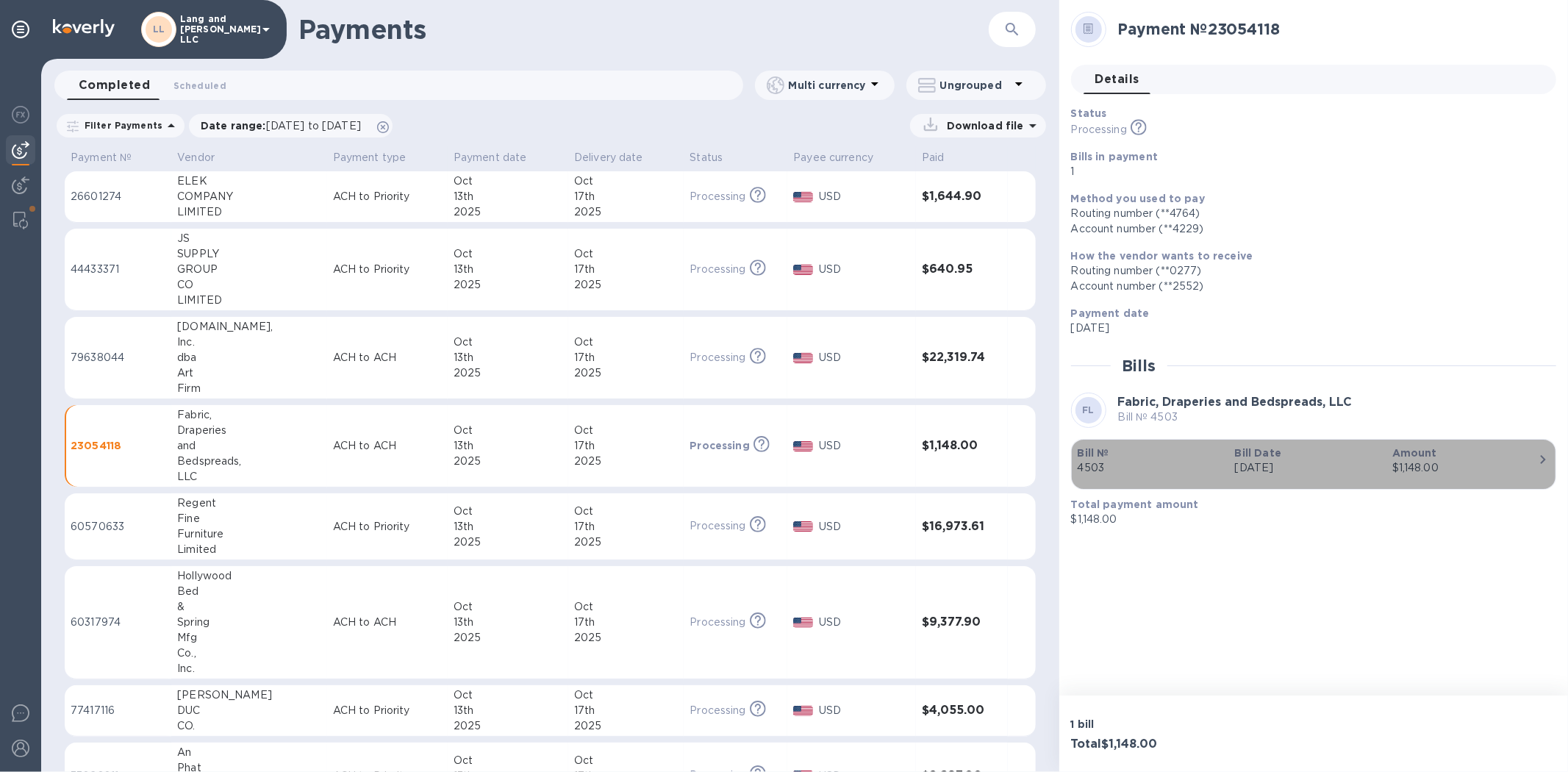
click at [1114, 471] on p "[DATE]" at bounding box center [1307, 468] width 145 height 16
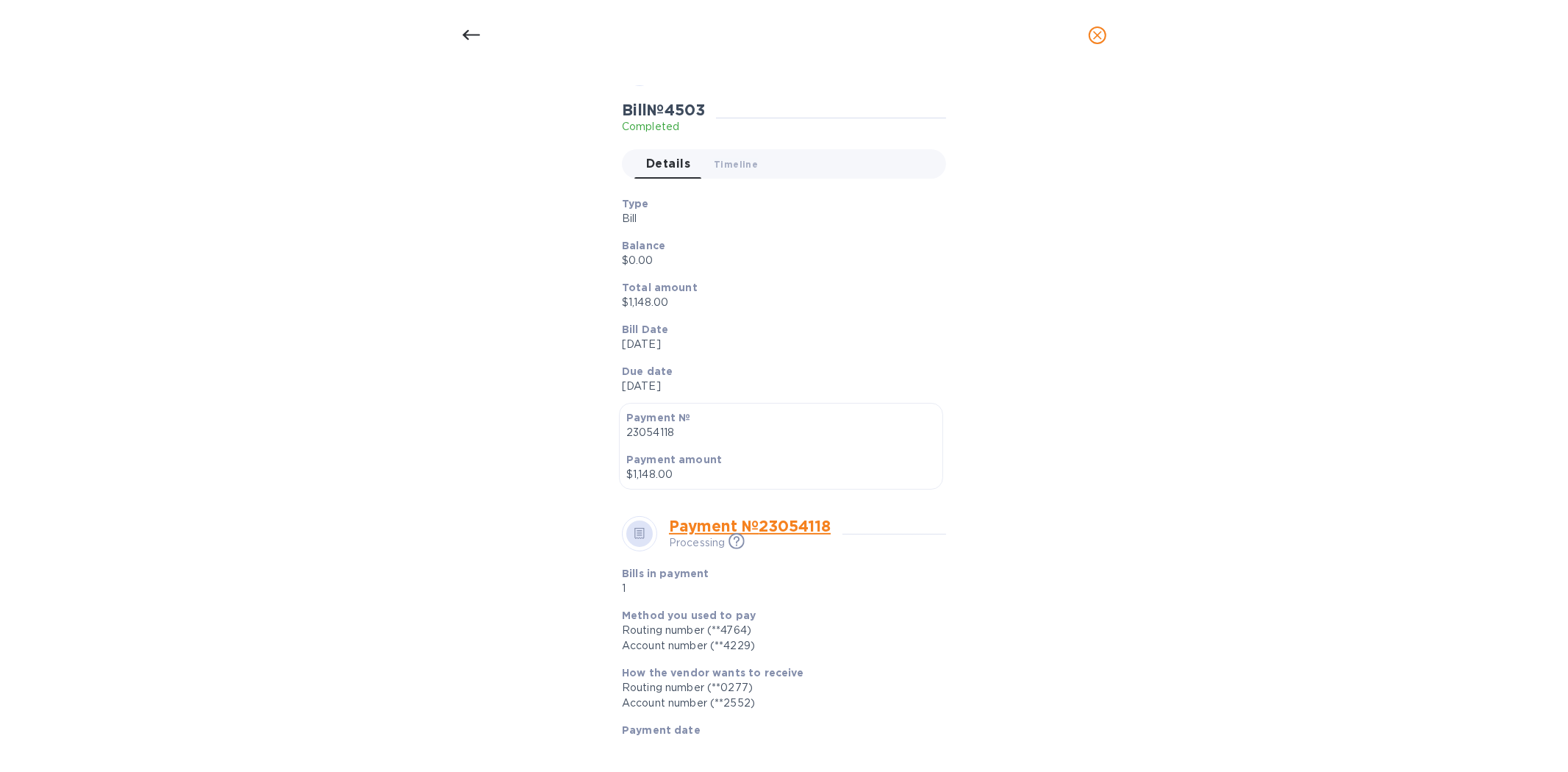
scroll to position [311, 0]
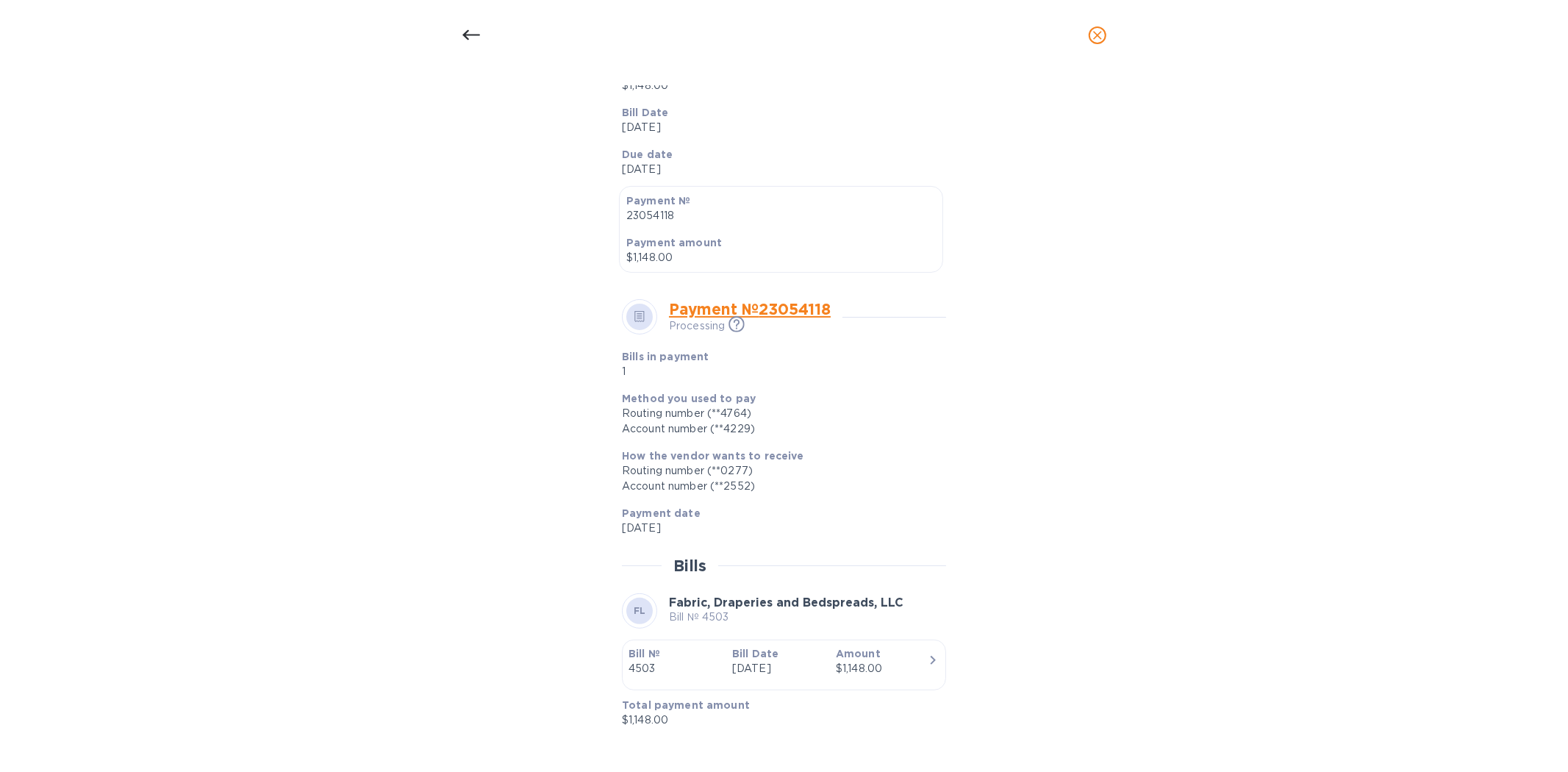
drag, startPoint x: 125, startPoint y: 246, endPoint x: 214, endPoint y: 193, distance: 103.6
click at [127, 244] on div "Bill details FL Fabric, Draperies and Bedspreads, LLC Bill № 4503 Completed Det…" at bounding box center [784, 421] width 1568 height 701
click at [463, 32] on icon at bounding box center [472, 35] width 18 height 18
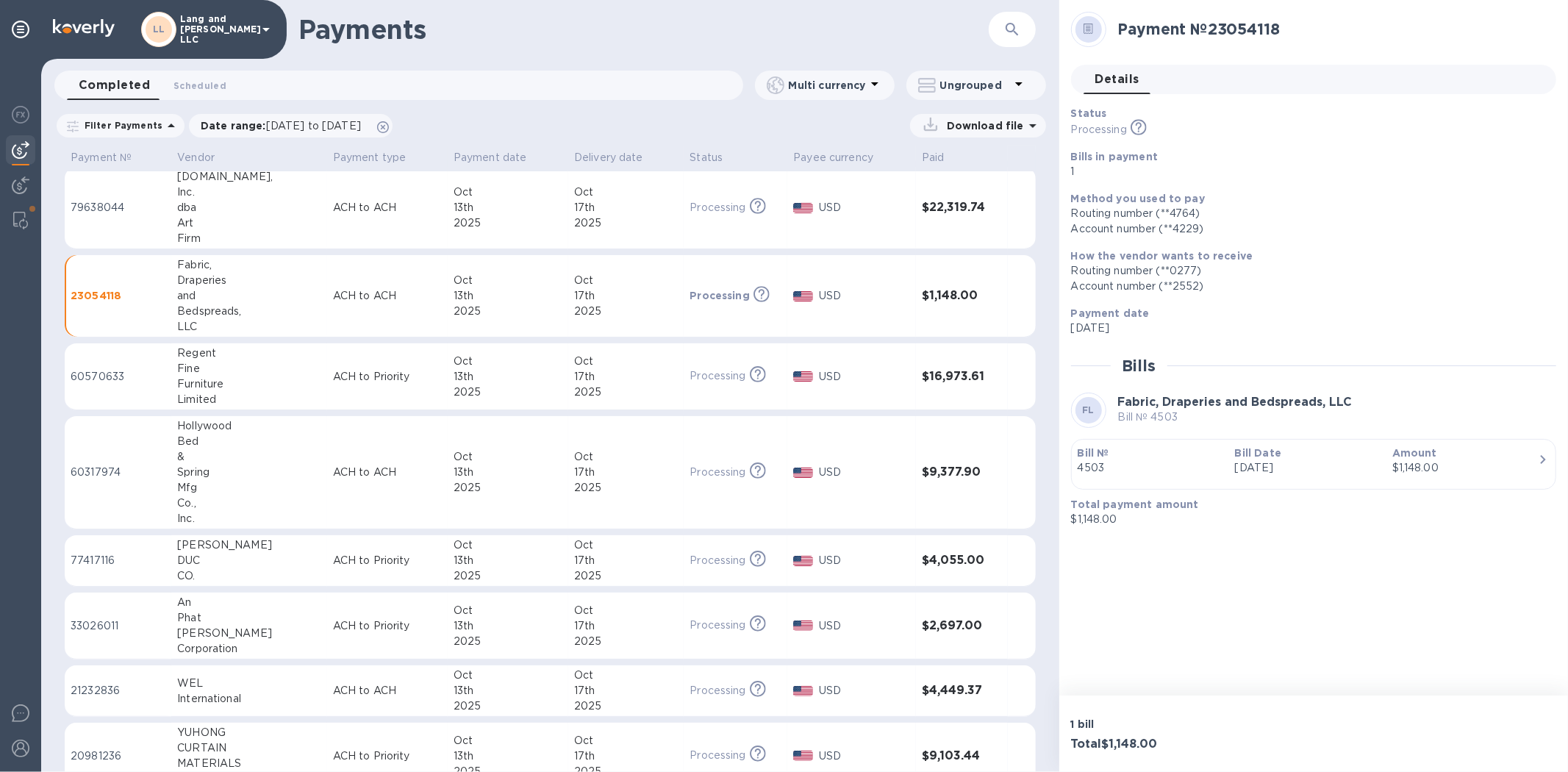
scroll to position [163, 0]
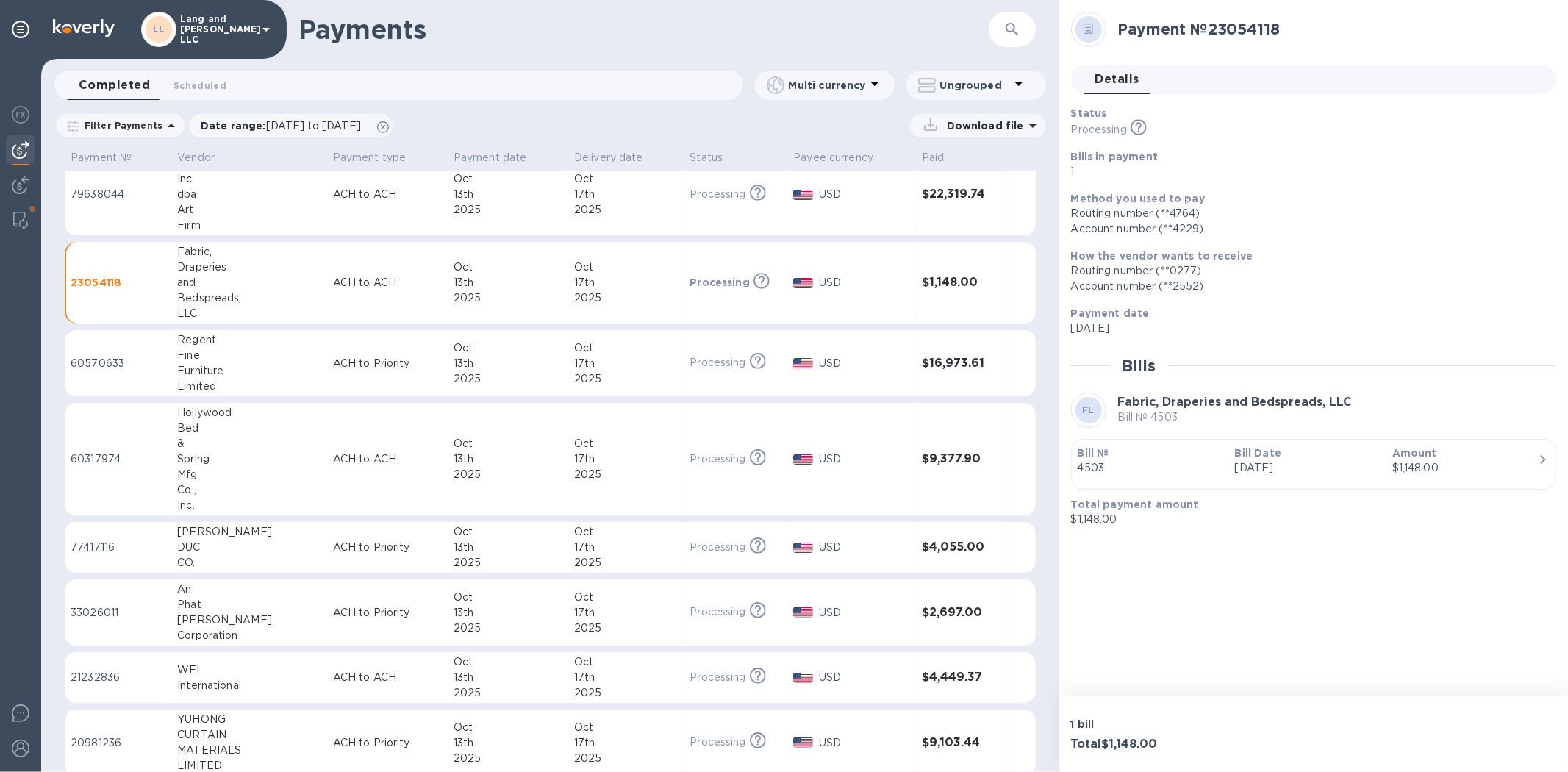
click at [159, 368] on p "60570633" at bounding box center [118, 363] width 95 height 16
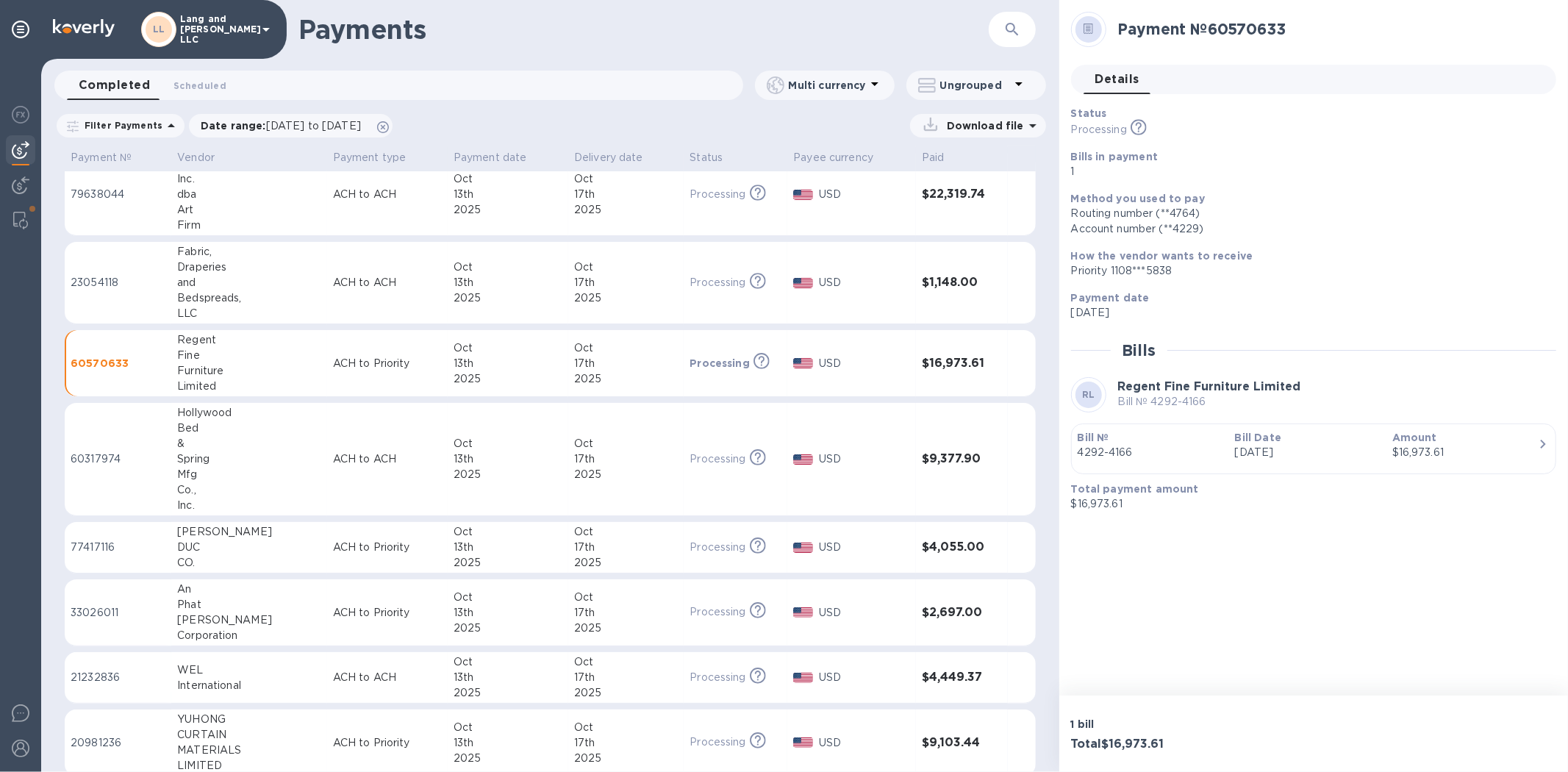
click at [1114, 454] on p "[DATE]" at bounding box center [1307, 452] width 145 height 16
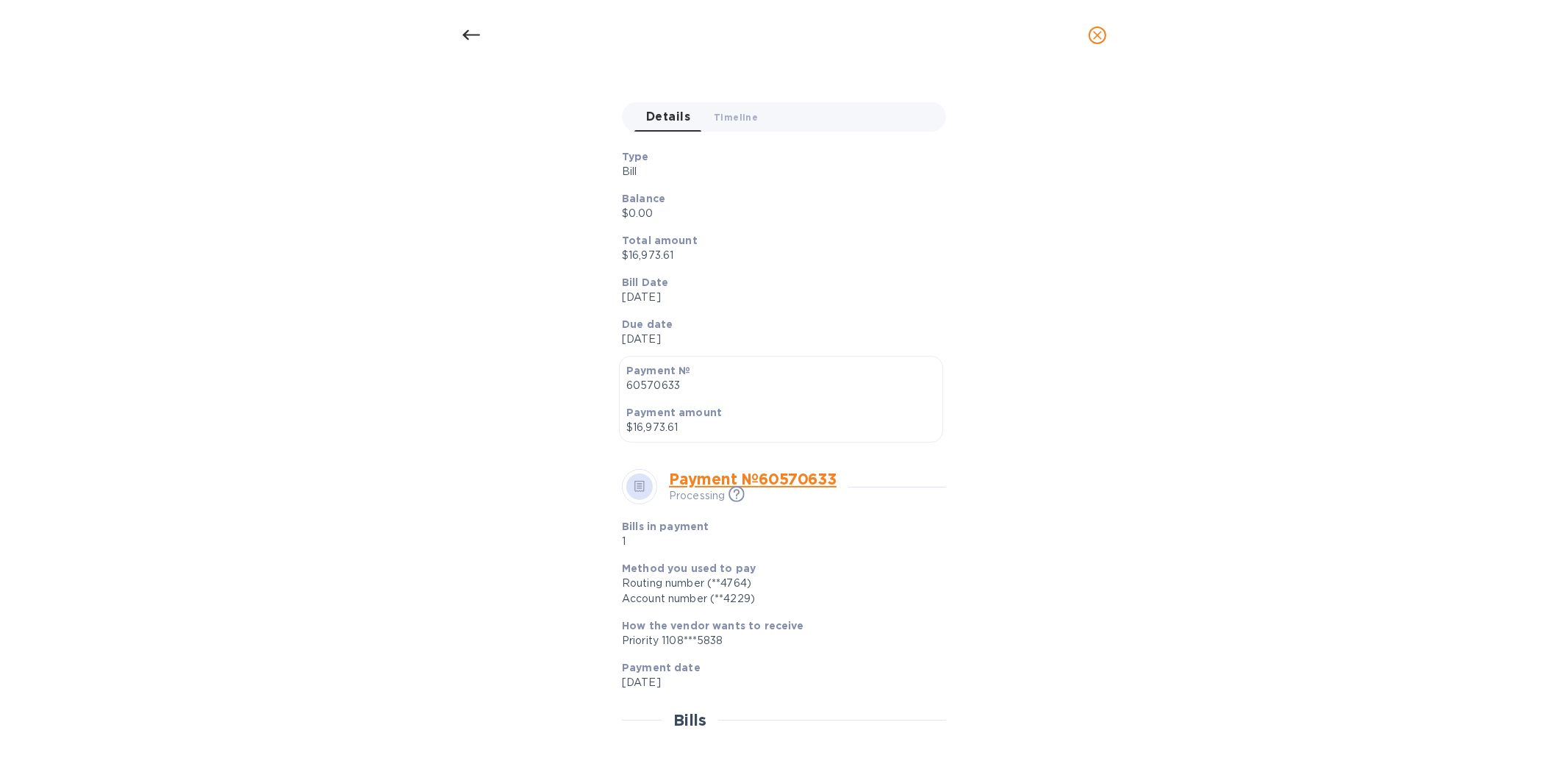
scroll to position [295, 0]
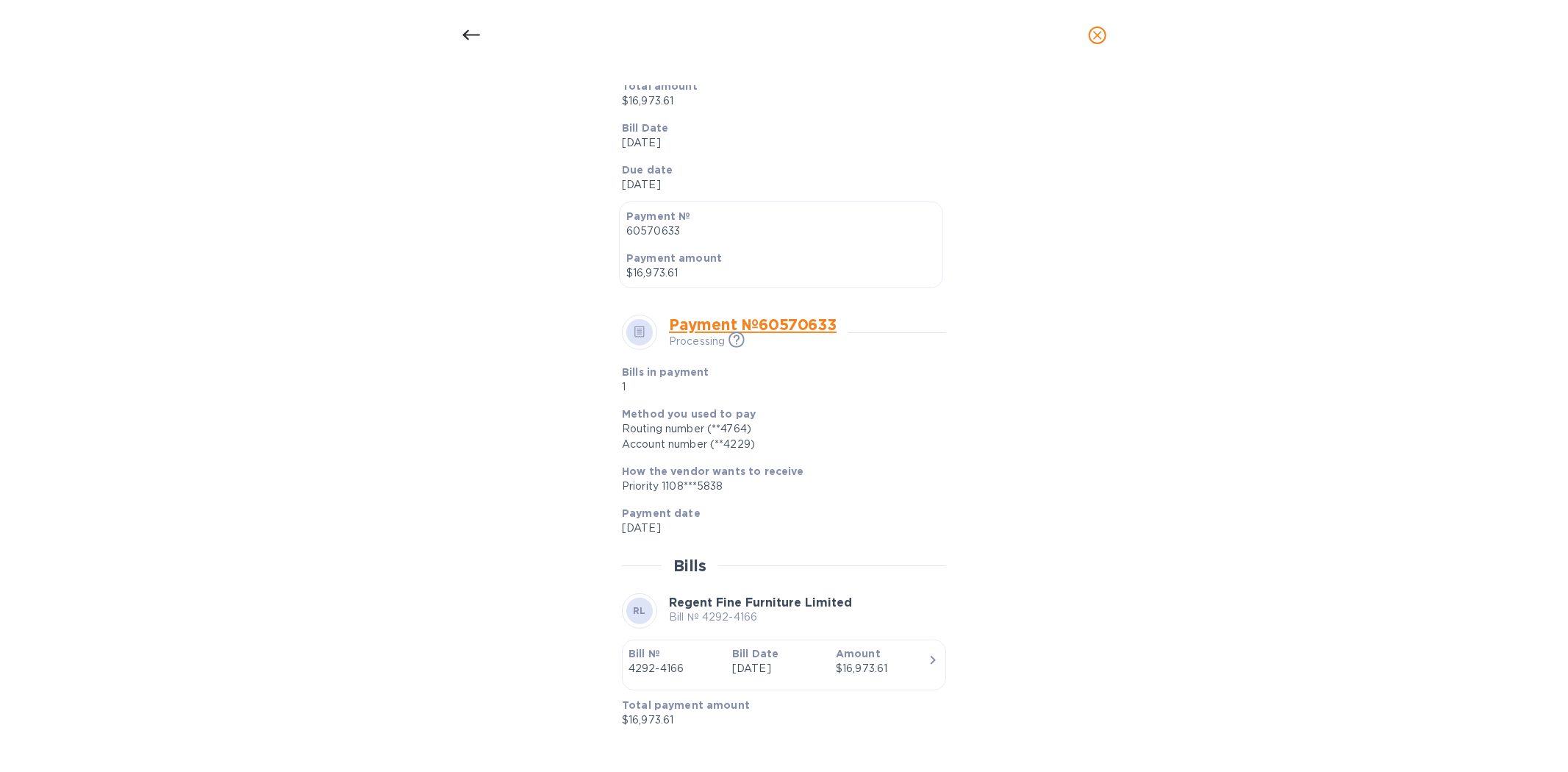
drag, startPoint x: 200, startPoint y: 408, endPoint x: 790, endPoint y: 152, distance: 643.1
click at [200, 408] on div "Bill details RL Regent Fine Furniture Limited Bill № 4292-4166 Completed Detail…" at bounding box center [784, 421] width 1568 height 701
click at [467, 26] on icon at bounding box center [472, 35] width 18 height 18
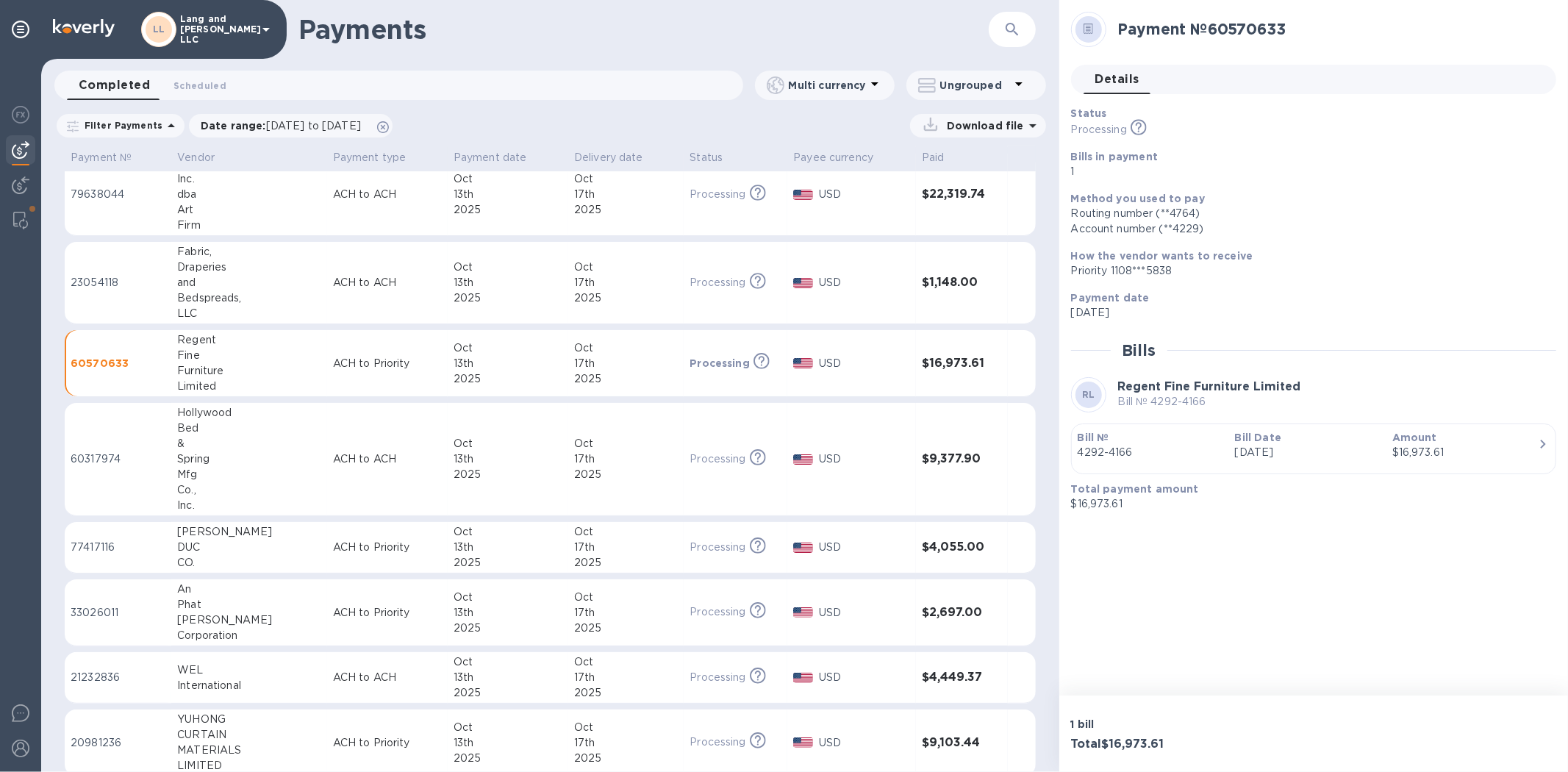
scroll to position [259, 0]
click at [224, 436] on div "&" at bounding box center [249, 443] width 144 height 16
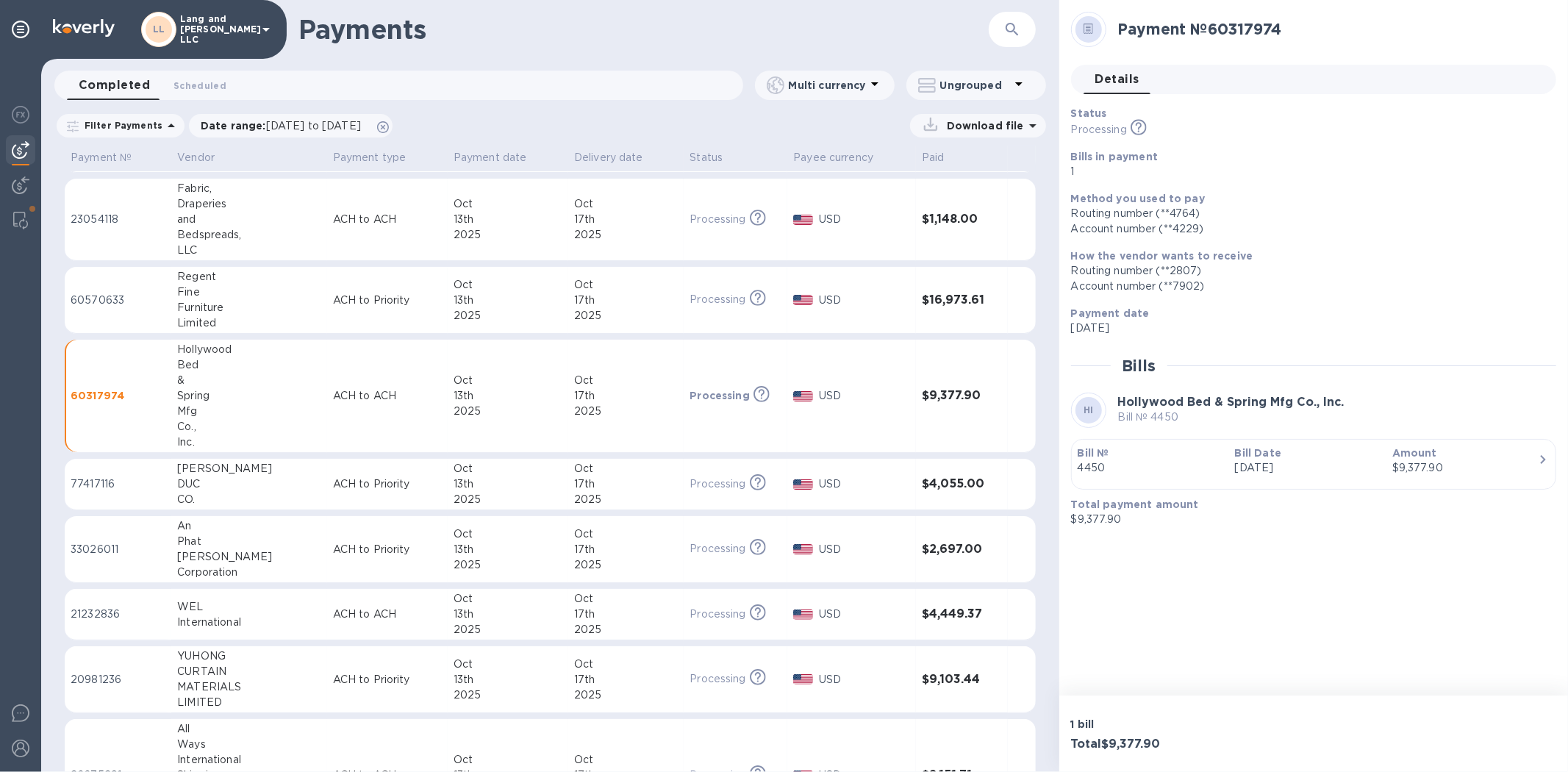
scroll to position [244, 0]
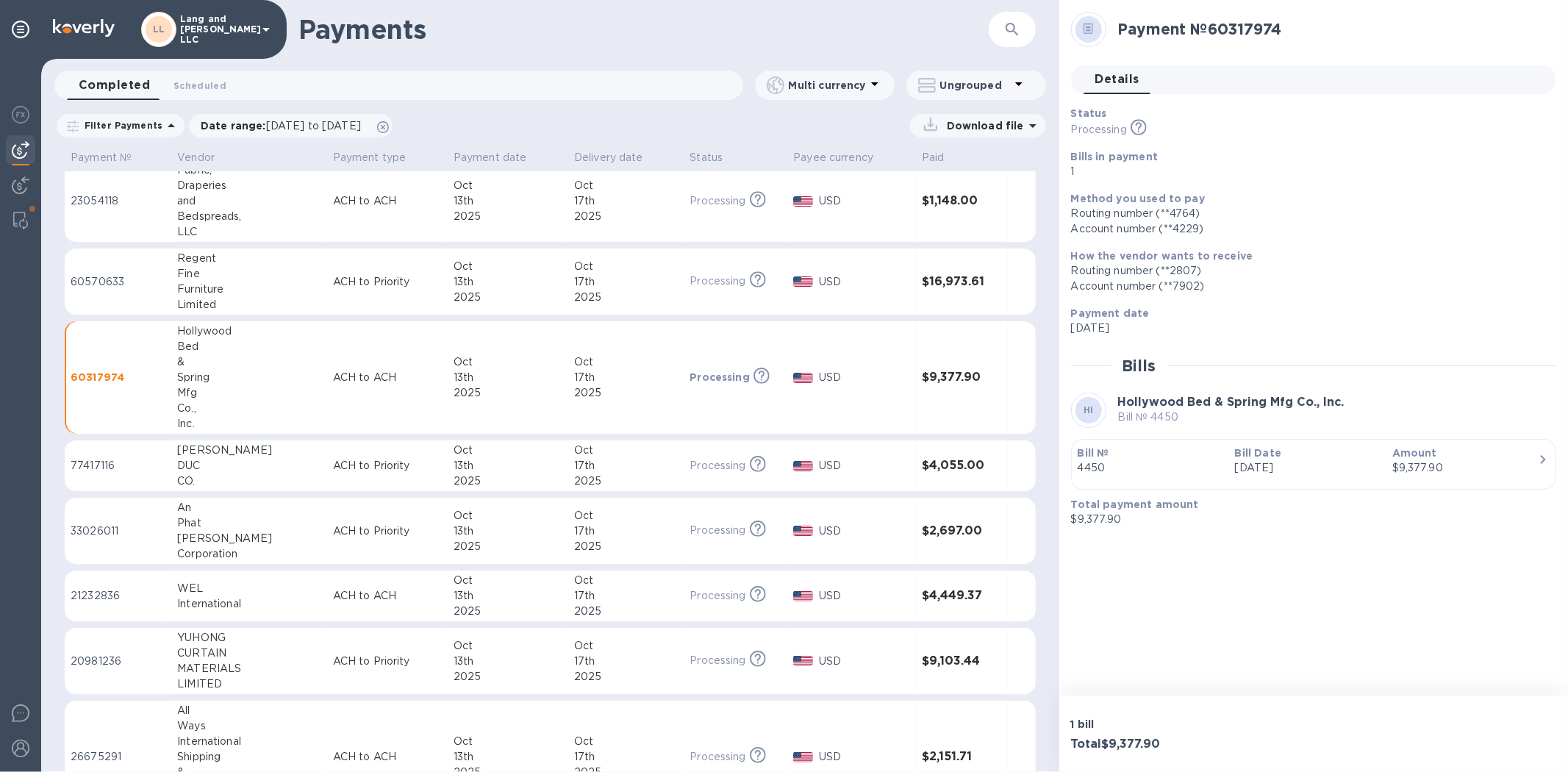
click at [1114, 456] on p "Bill №" at bounding box center [1150, 453] width 145 height 15
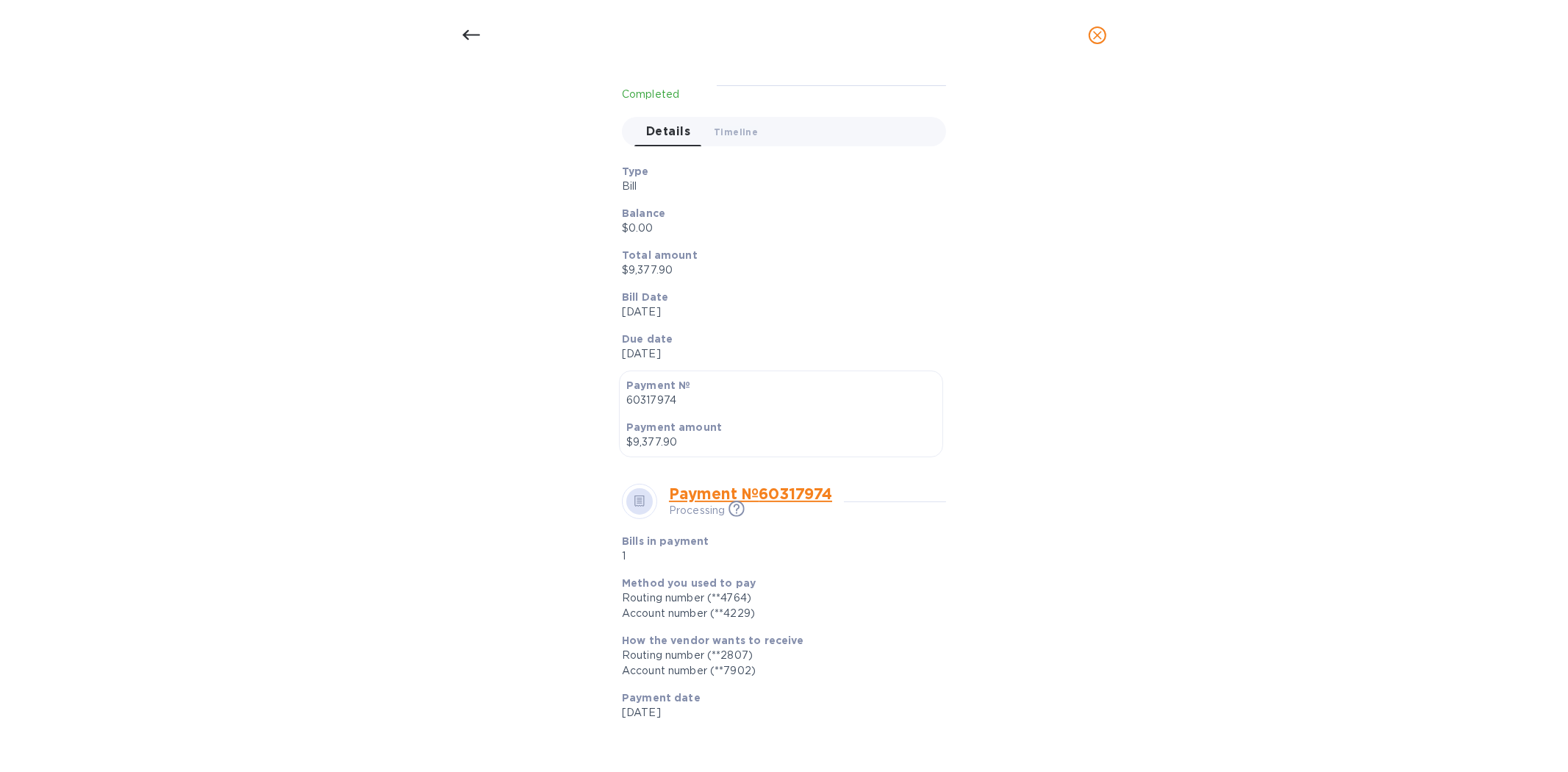
scroll to position [311, 0]
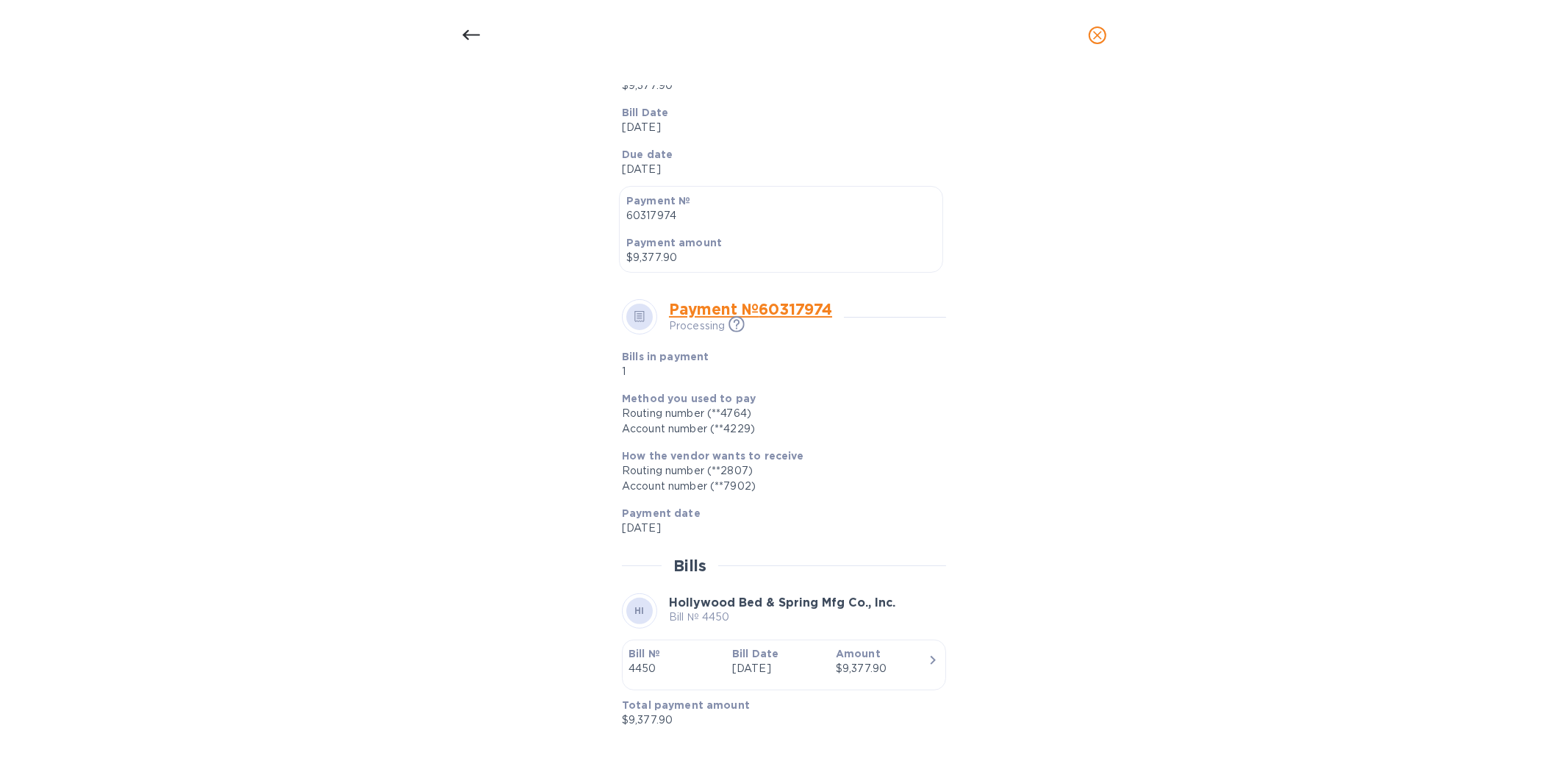
click at [192, 121] on div "Bill details HI Hollywood Bed & Spring Mfg Co., Inc. Bill № 4450 Completed Deta…" at bounding box center [784, 421] width 1568 height 701
click at [463, 41] on icon at bounding box center [472, 35] width 18 height 18
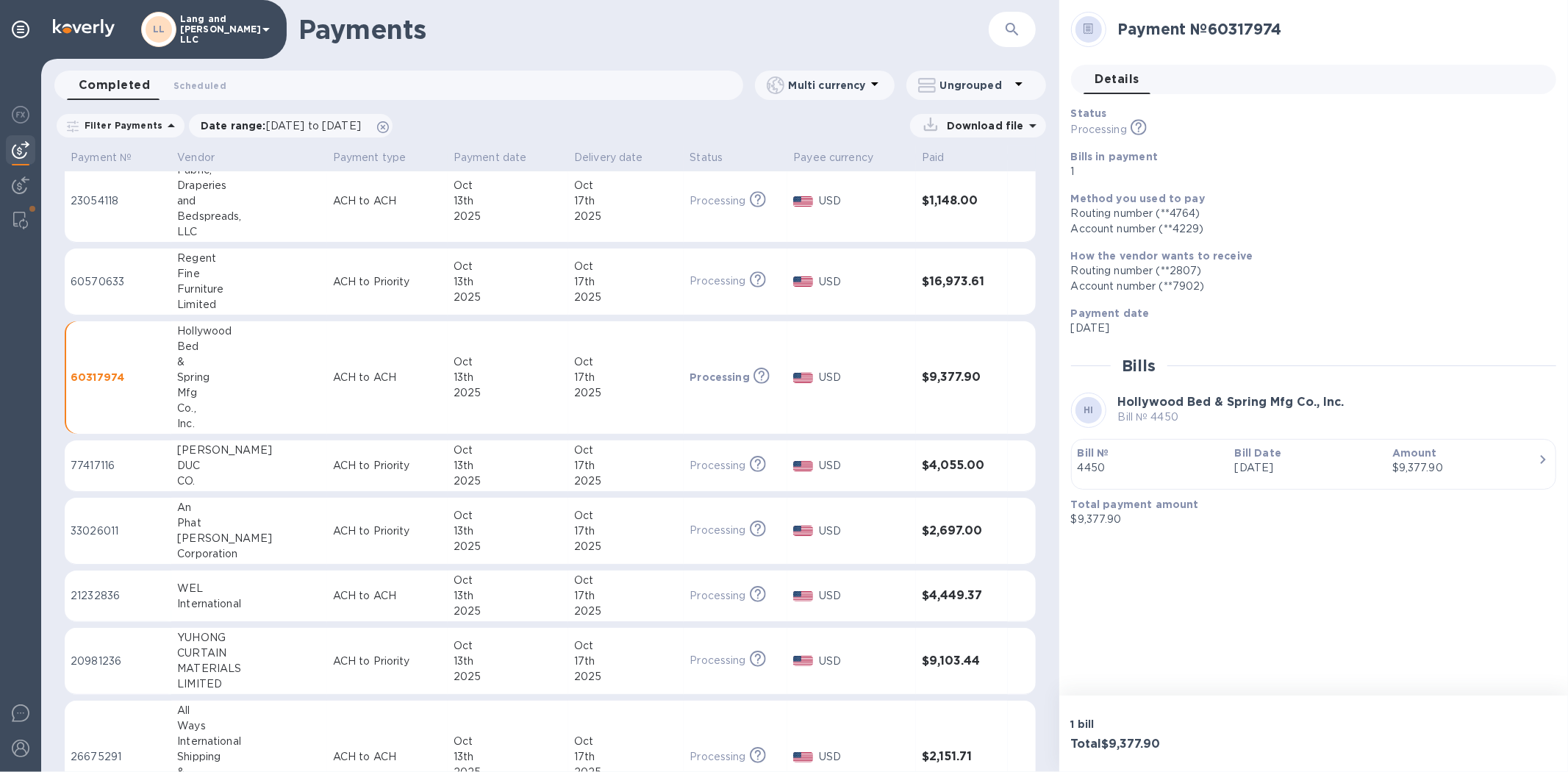
scroll to position [275, 0]
click at [350, 451] on td "ACH to Priority" at bounding box center [387, 466] width 121 height 52
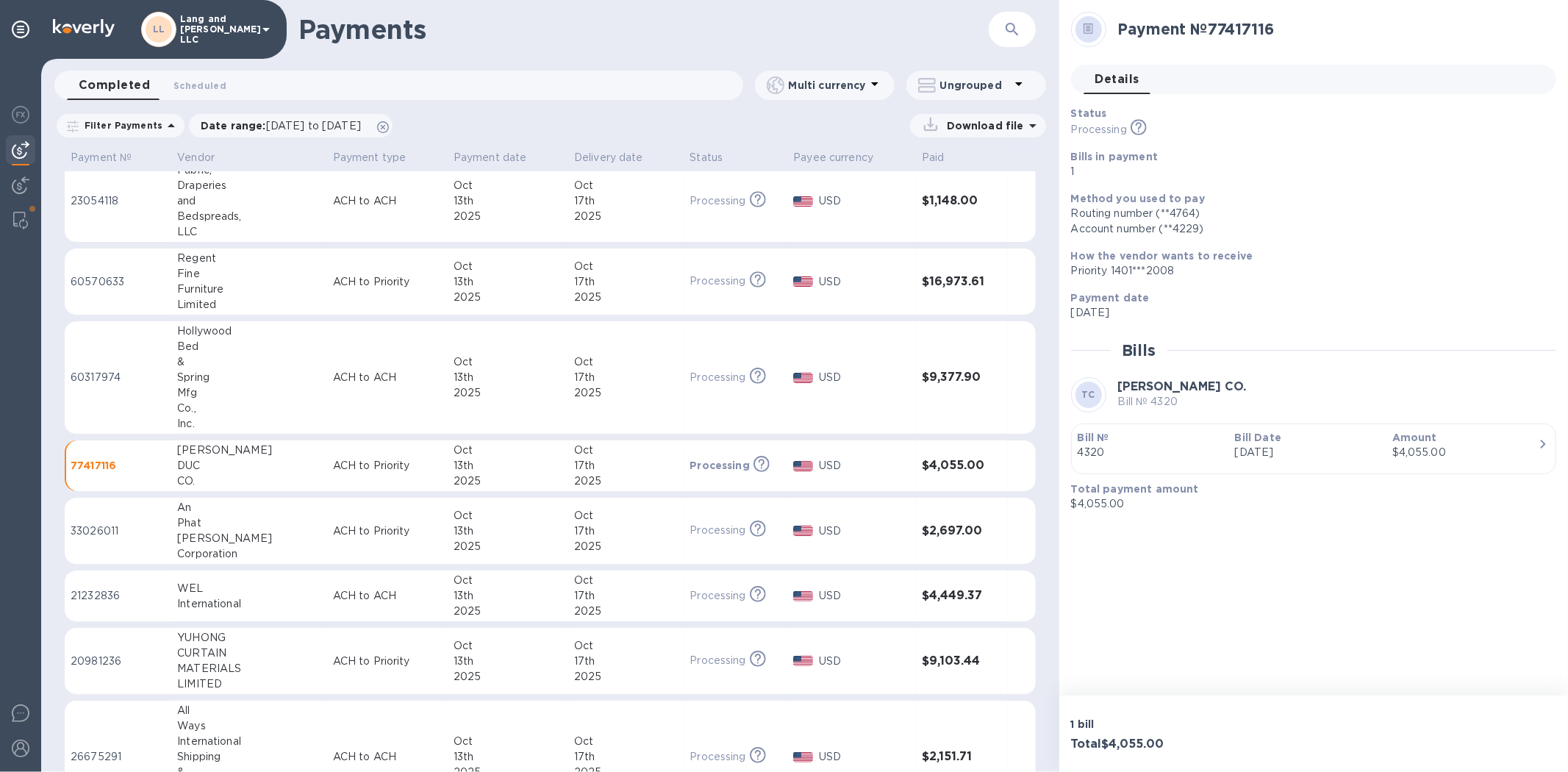
click at [1114, 453] on p "[DATE]" at bounding box center [1307, 452] width 145 height 16
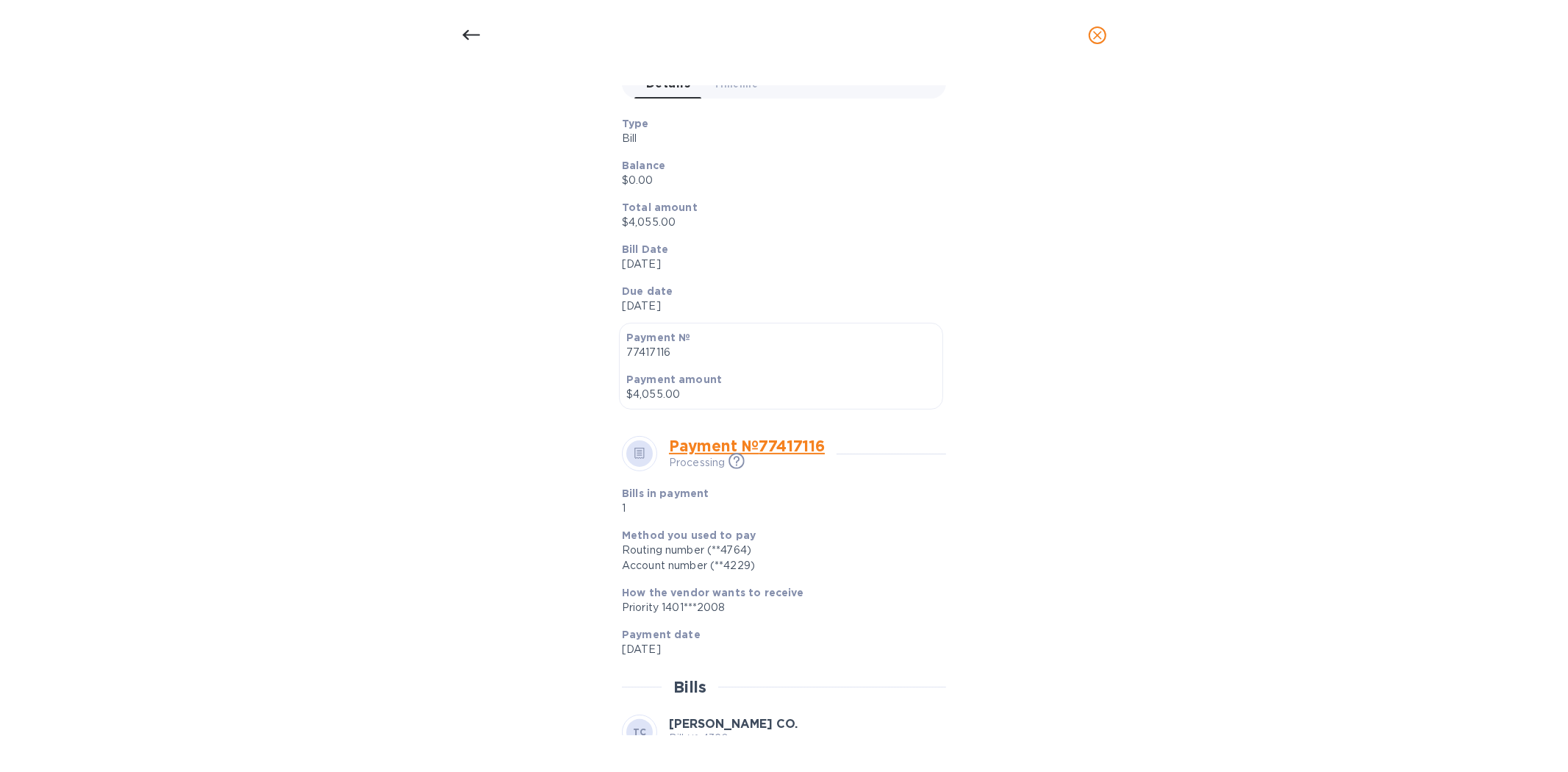
scroll to position [295, 0]
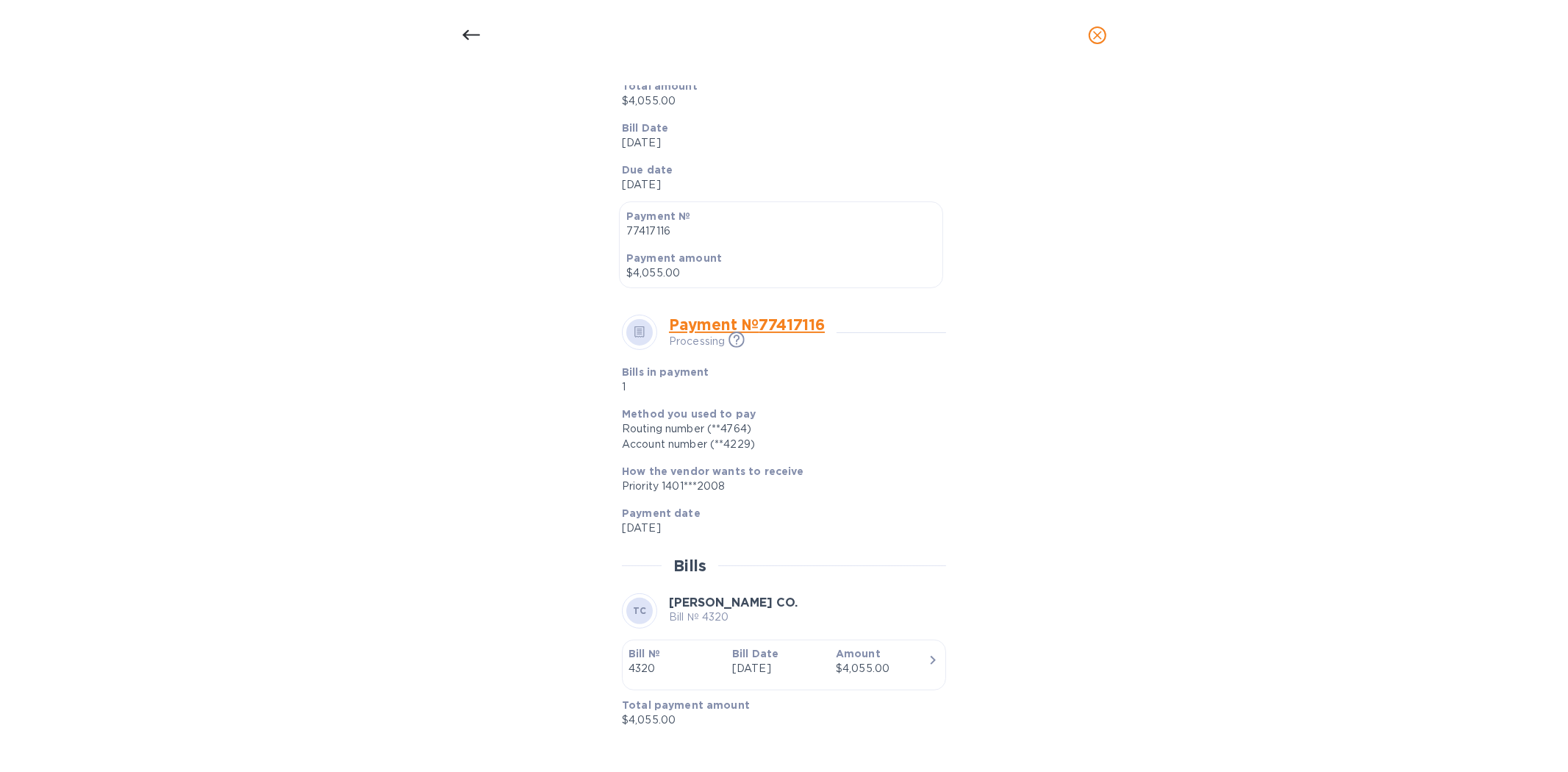
click at [313, 216] on div "Bill details TC [PERSON_NAME] CO. Bill № 4320 Completed Details 0 Timeline 0 Ty…" at bounding box center [784, 421] width 1568 height 701
click at [457, 34] on div at bounding box center [471, 35] width 35 height 35
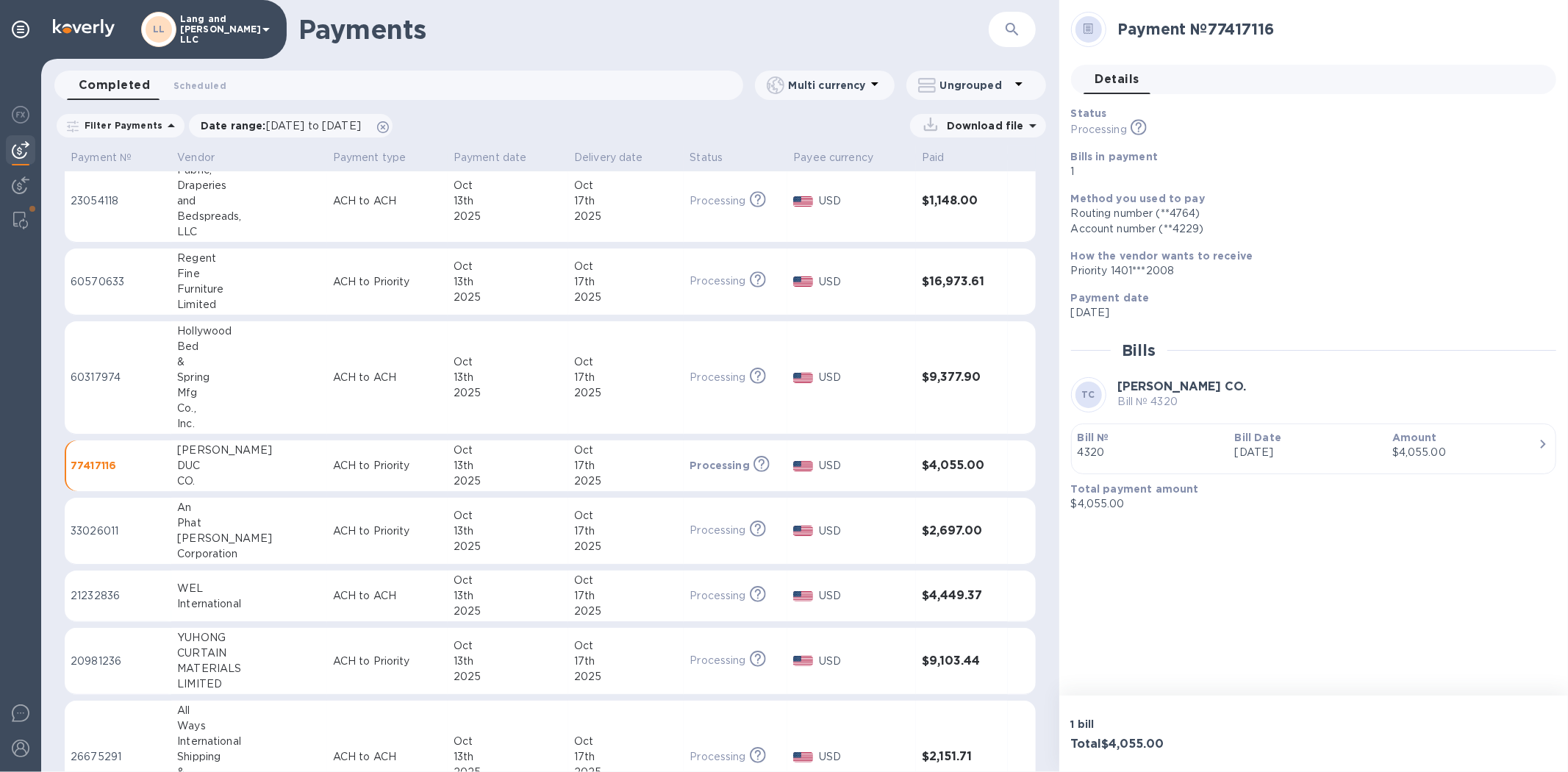
scroll to position [259, 0]
click at [258, 516] on div "Corporation" at bounding box center [249, 554] width 144 height 16
click at [1114, 465] on div "button" at bounding box center [1313, 464] width 472 height 7
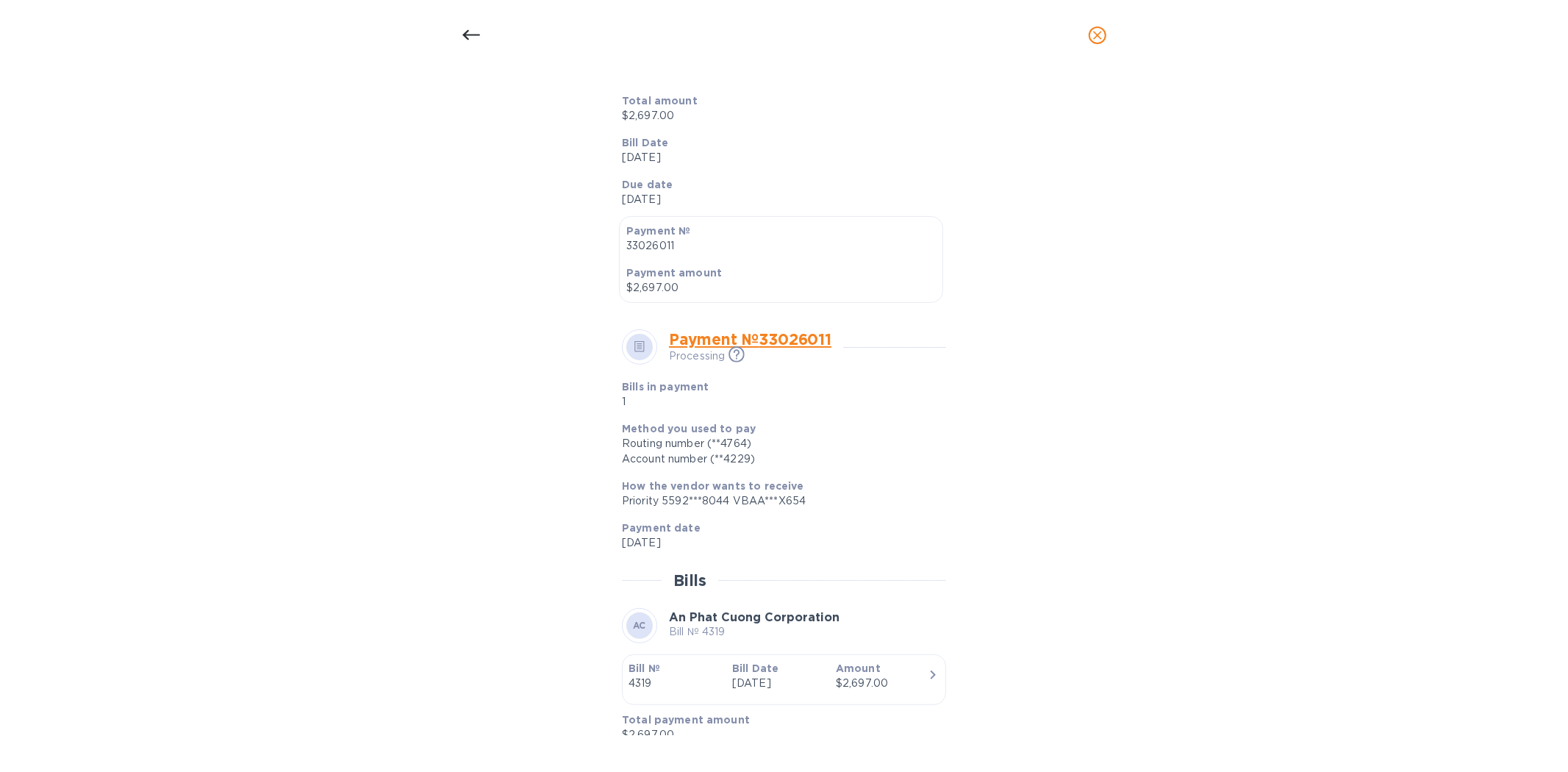
scroll to position [295, 0]
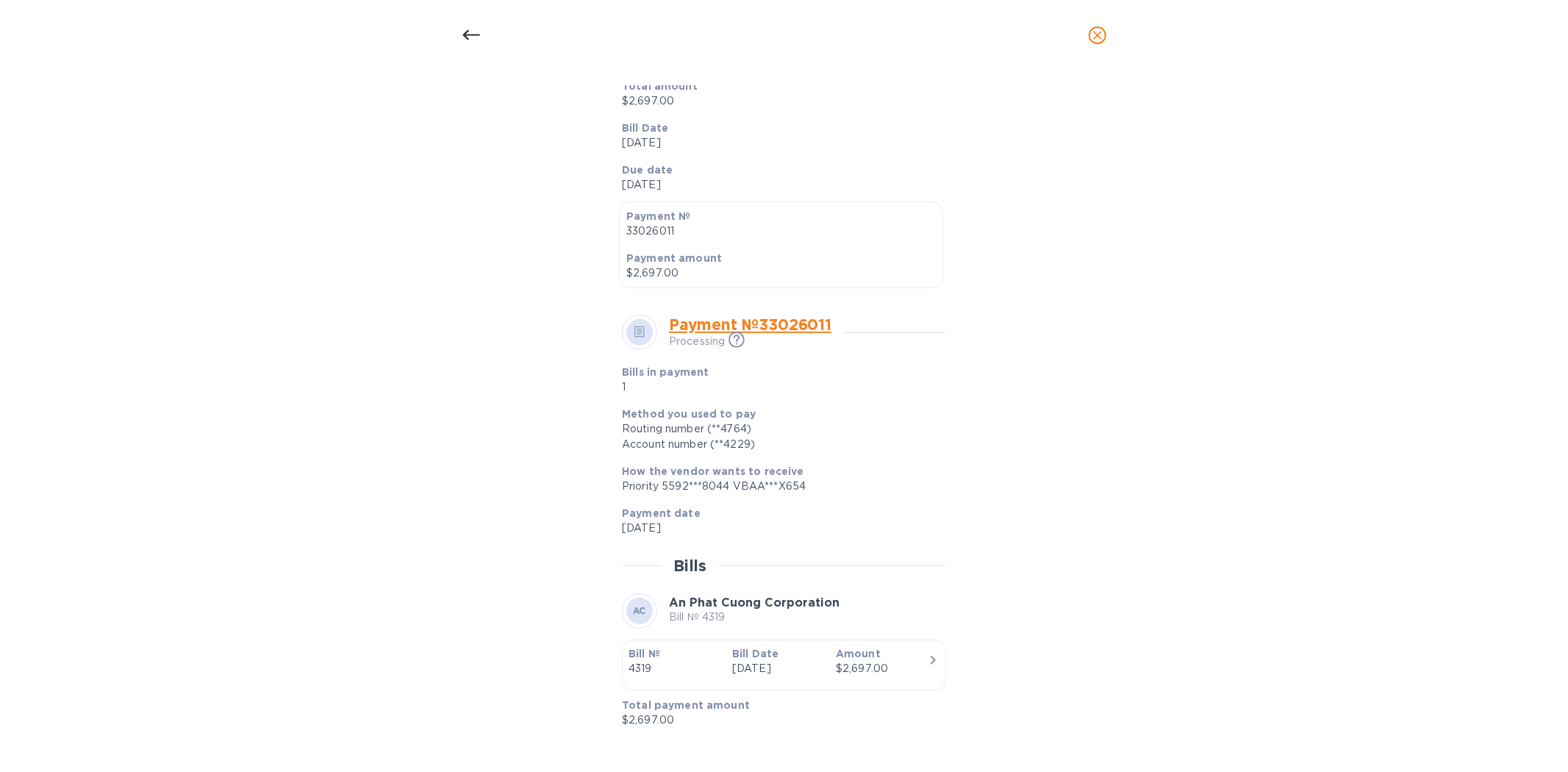
drag, startPoint x: 185, startPoint y: 78, endPoint x: 221, endPoint y: 76, distance: 36.1
click at [189, 78] on div "Bill details AC An Phat Cuong Corporation Bill № 4319 Completed Details 0 Timel…" at bounding box center [784, 421] width 1568 height 701
click at [472, 31] on icon at bounding box center [472, 35] width 18 height 18
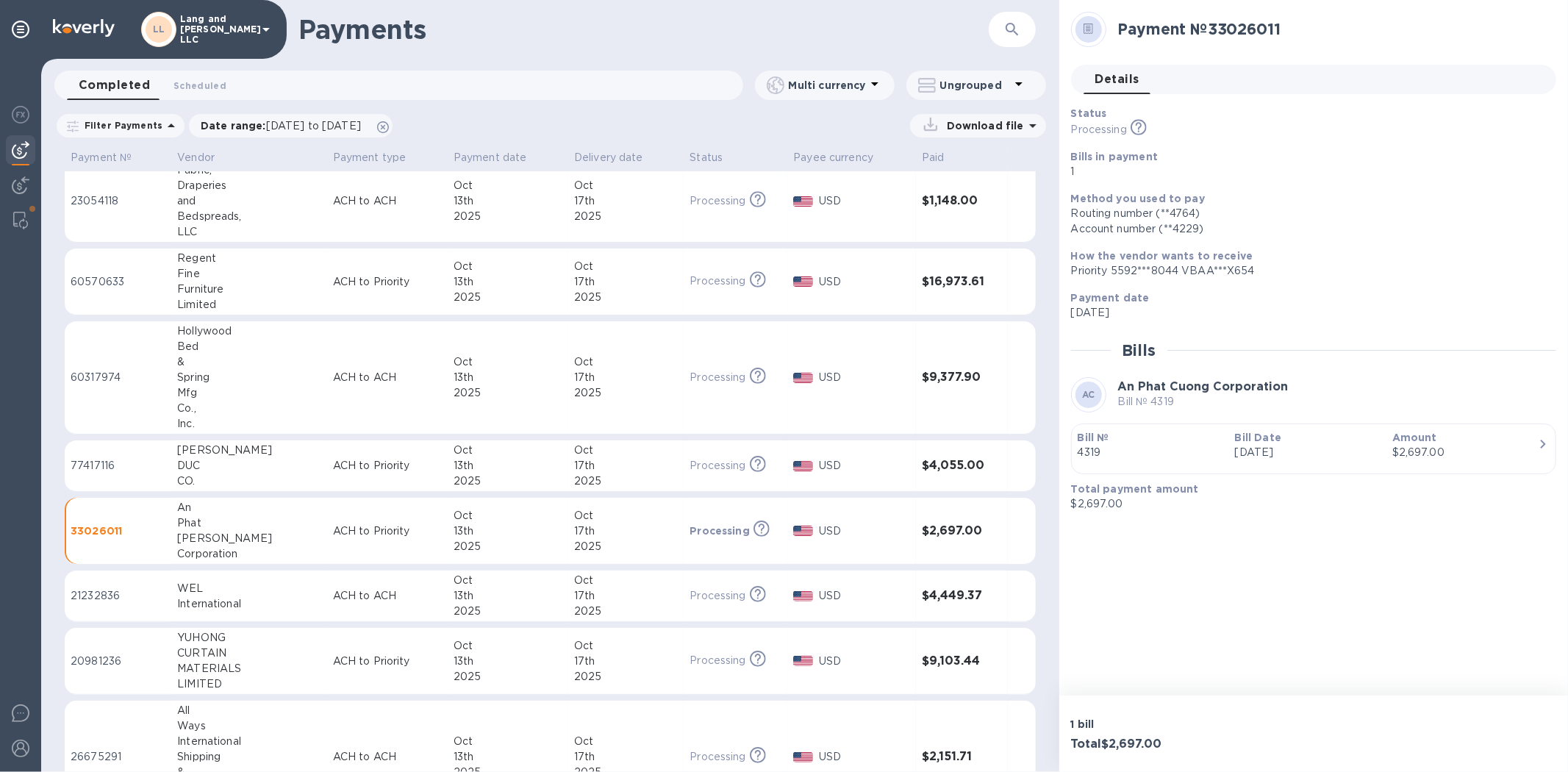
click at [218, 516] on div "WEL" at bounding box center [249, 588] width 144 height 16
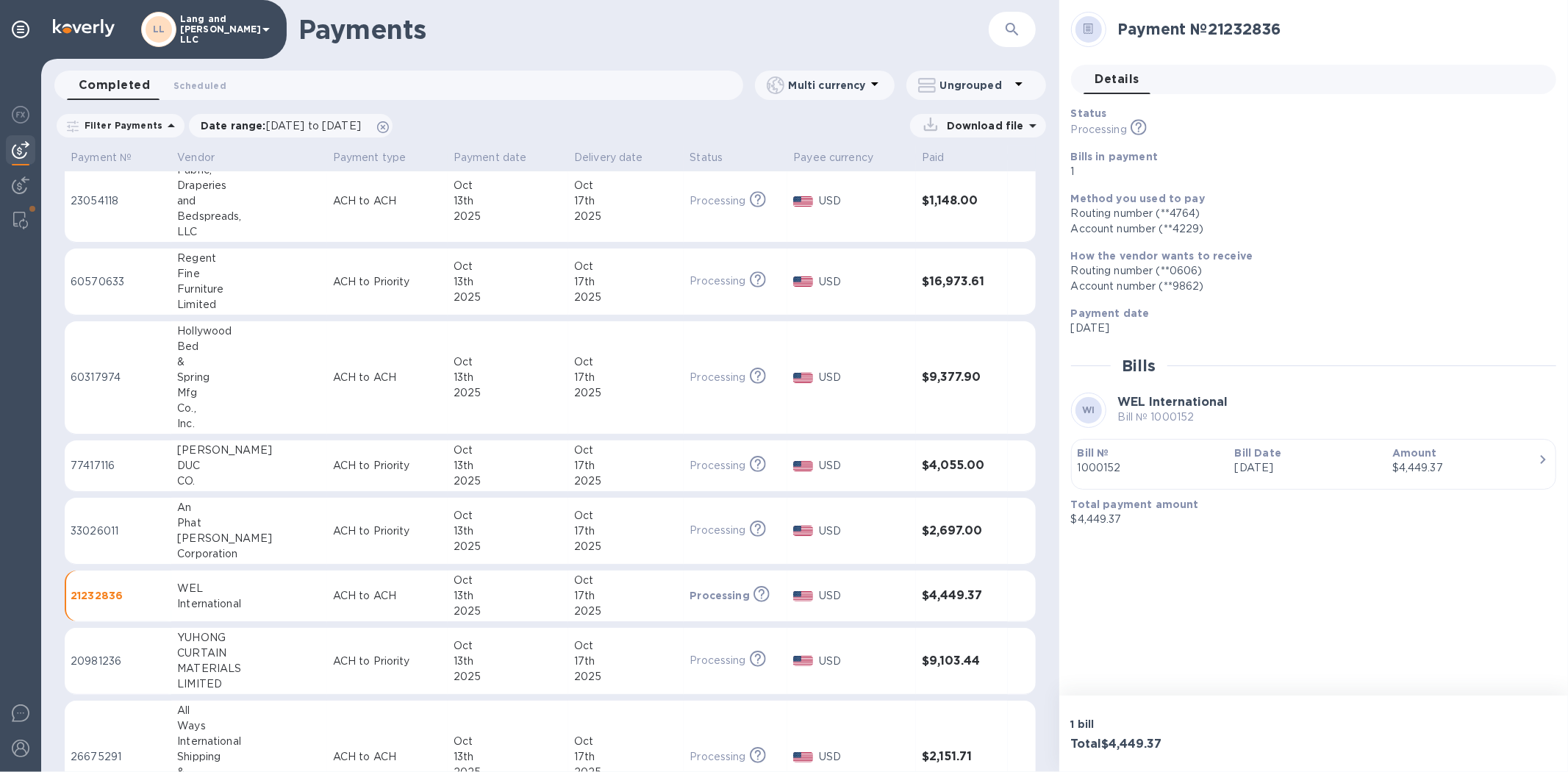
click at [1114, 472] on p "1000152" at bounding box center [1150, 468] width 145 height 16
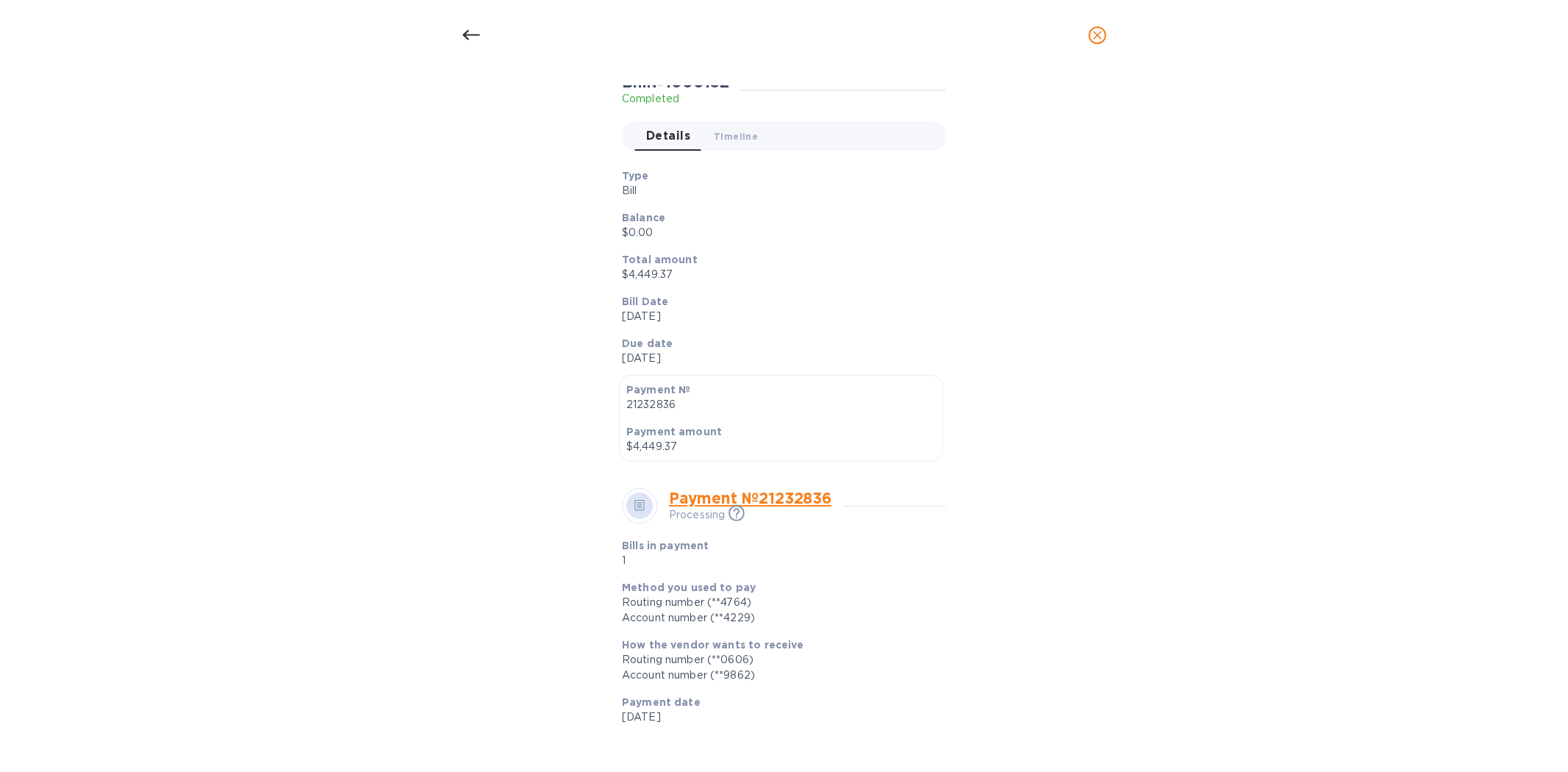
scroll to position [311, 0]
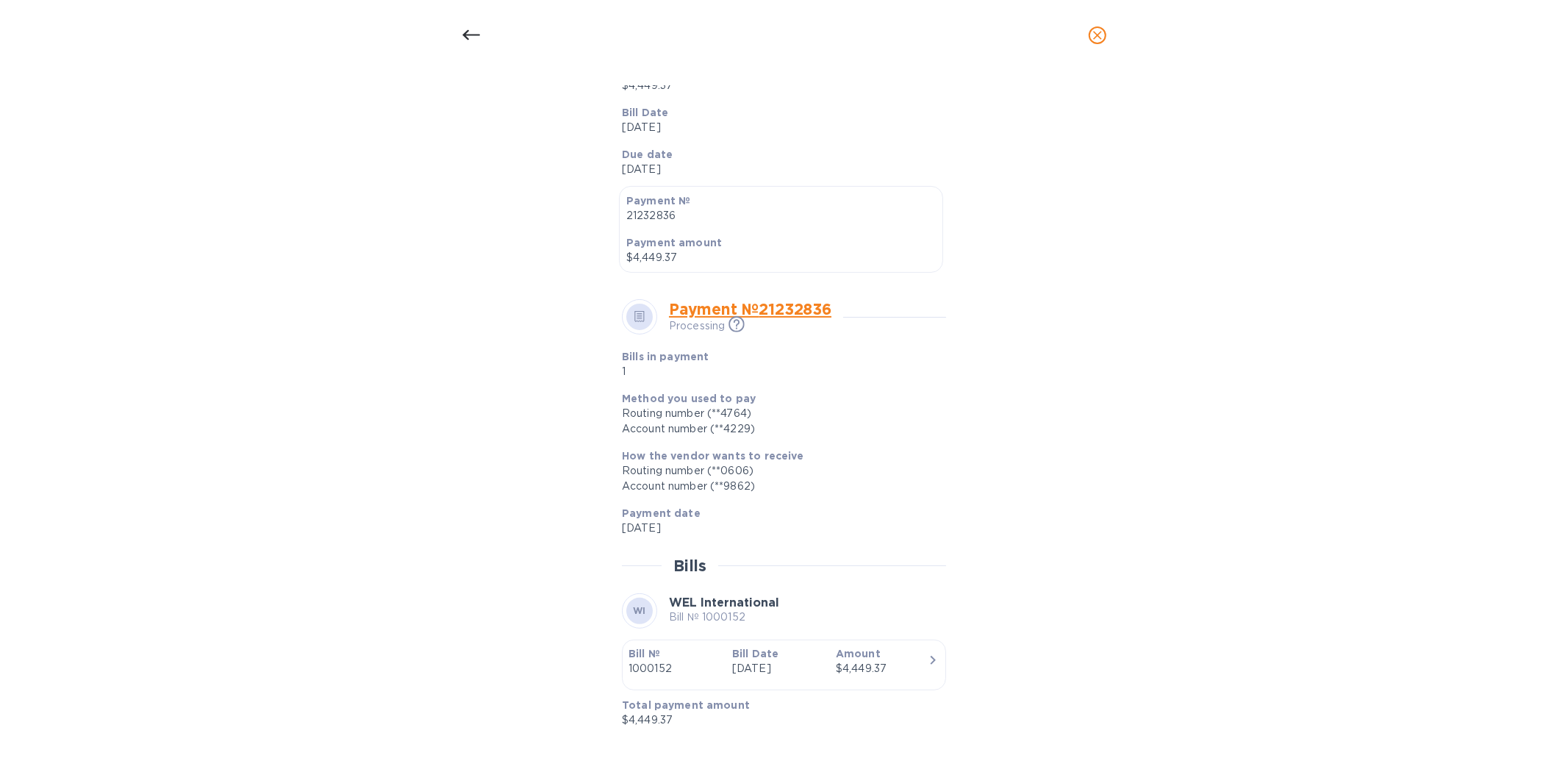
drag, startPoint x: 216, startPoint y: 482, endPoint x: 353, endPoint y: 258, distance: 262.6
click at [219, 472] on div "Bill details WI WEL International Bill № 1000152 Completed Details 0 Timeline 0…" at bounding box center [784, 421] width 1568 height 701
click at [478, 25] on div at bounding box center [471, 35] width 35 height 35
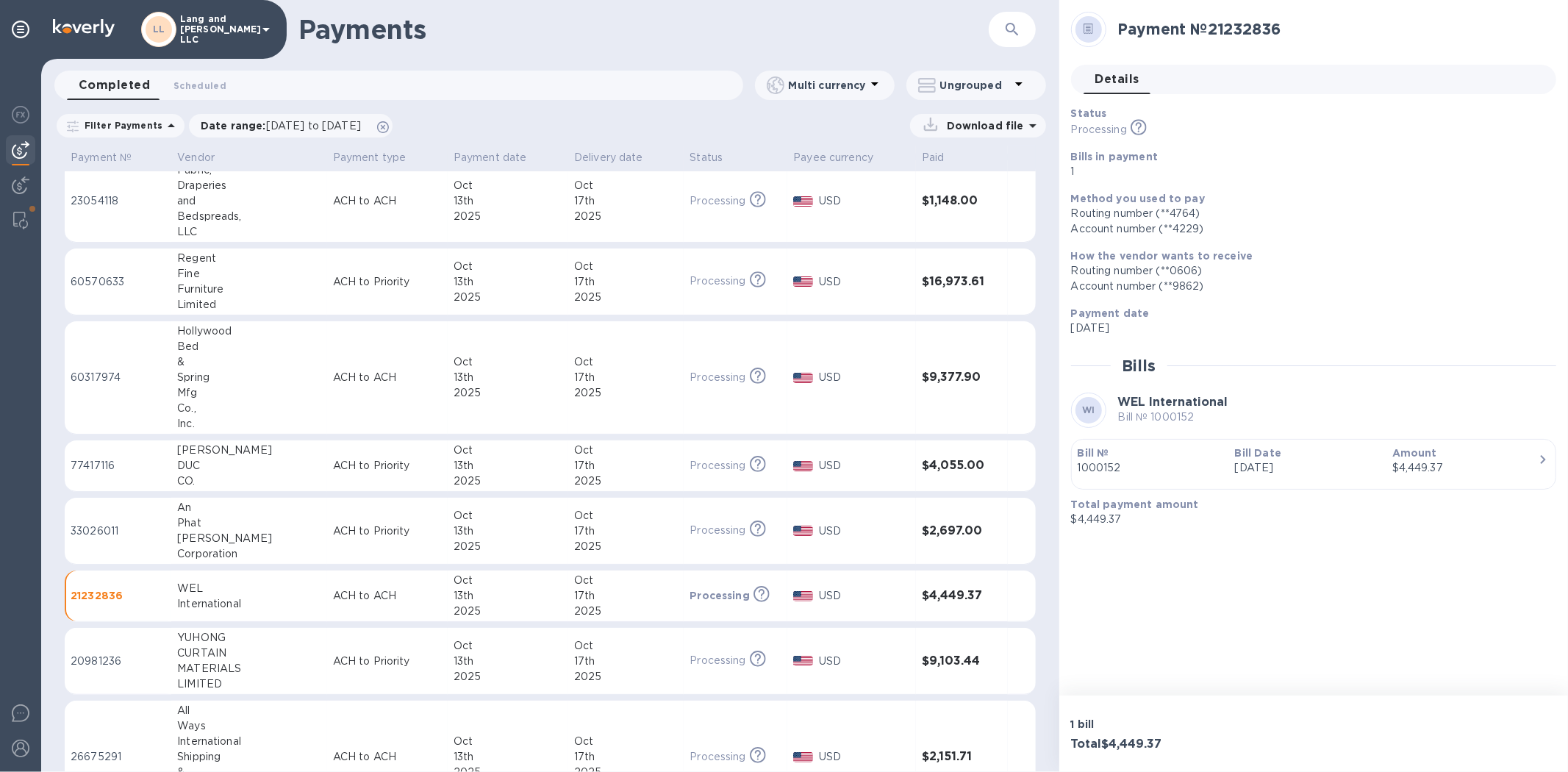
click at [241, 516] on div "CURTAIN" at bounding box center [249, 653] width 144 height 16
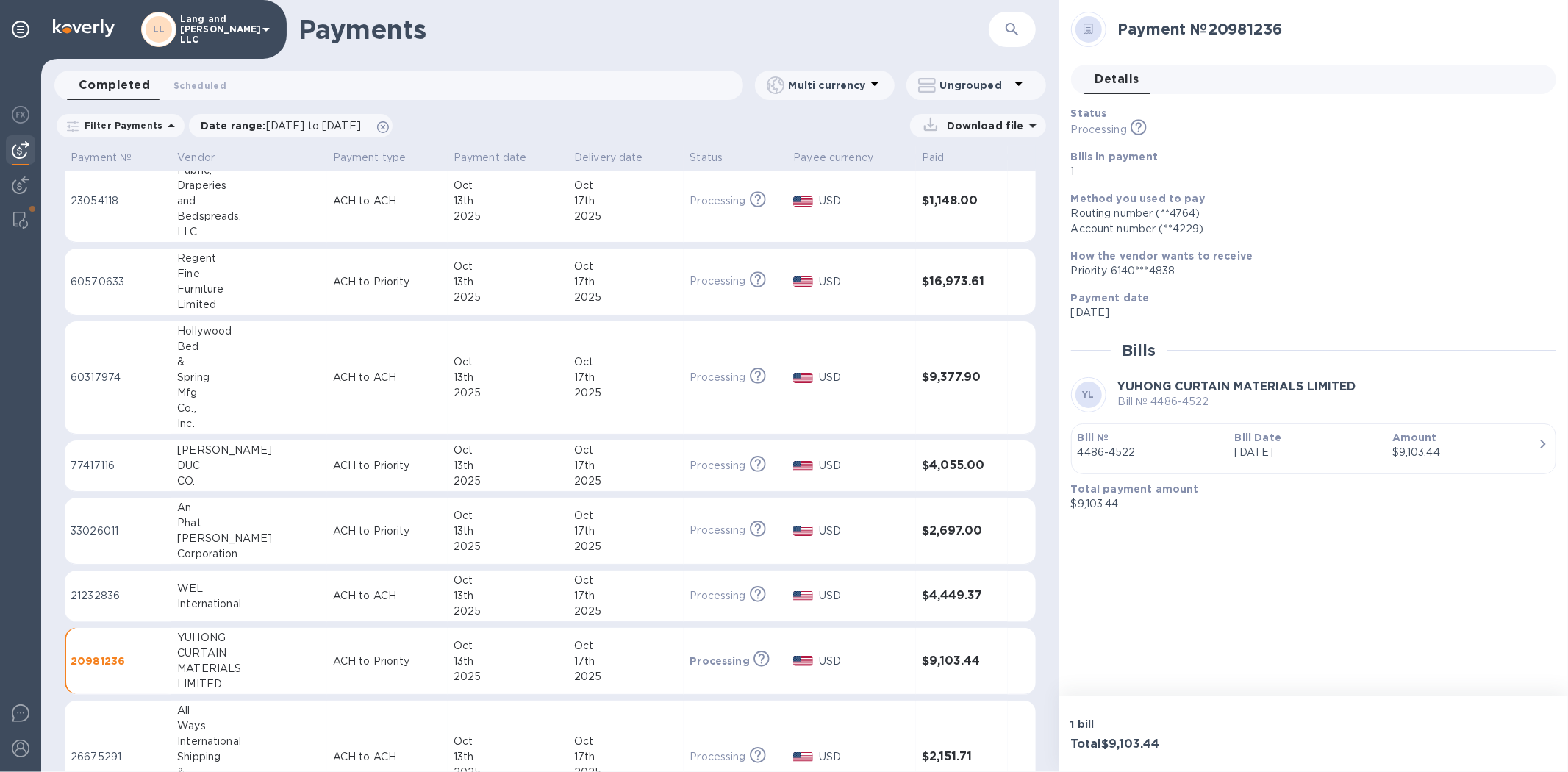
click at [1114, 450] on p "[DATE]" at bounding box center [1307, 452] width 145 height 16
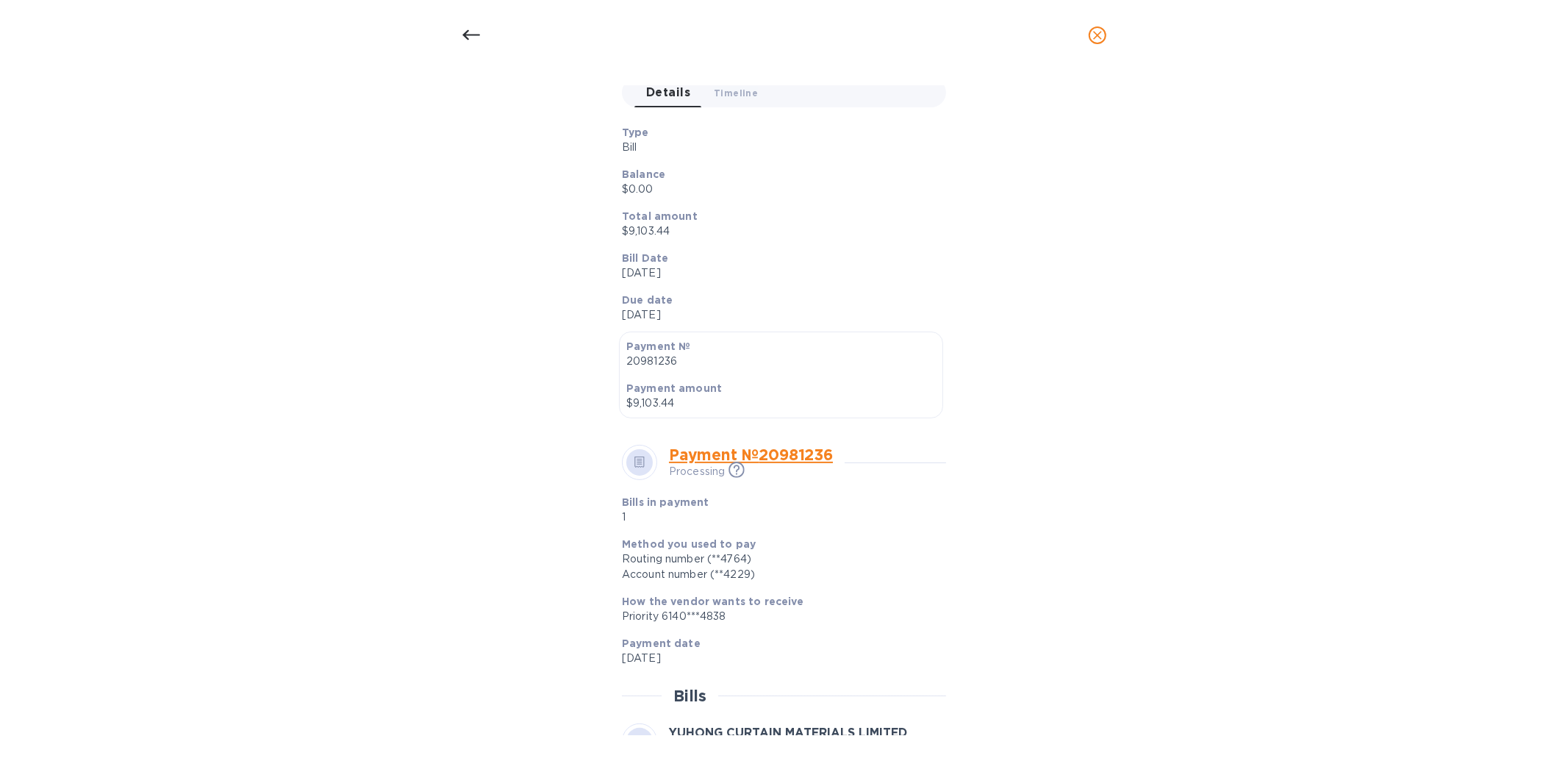
scroll to position [295, 0]
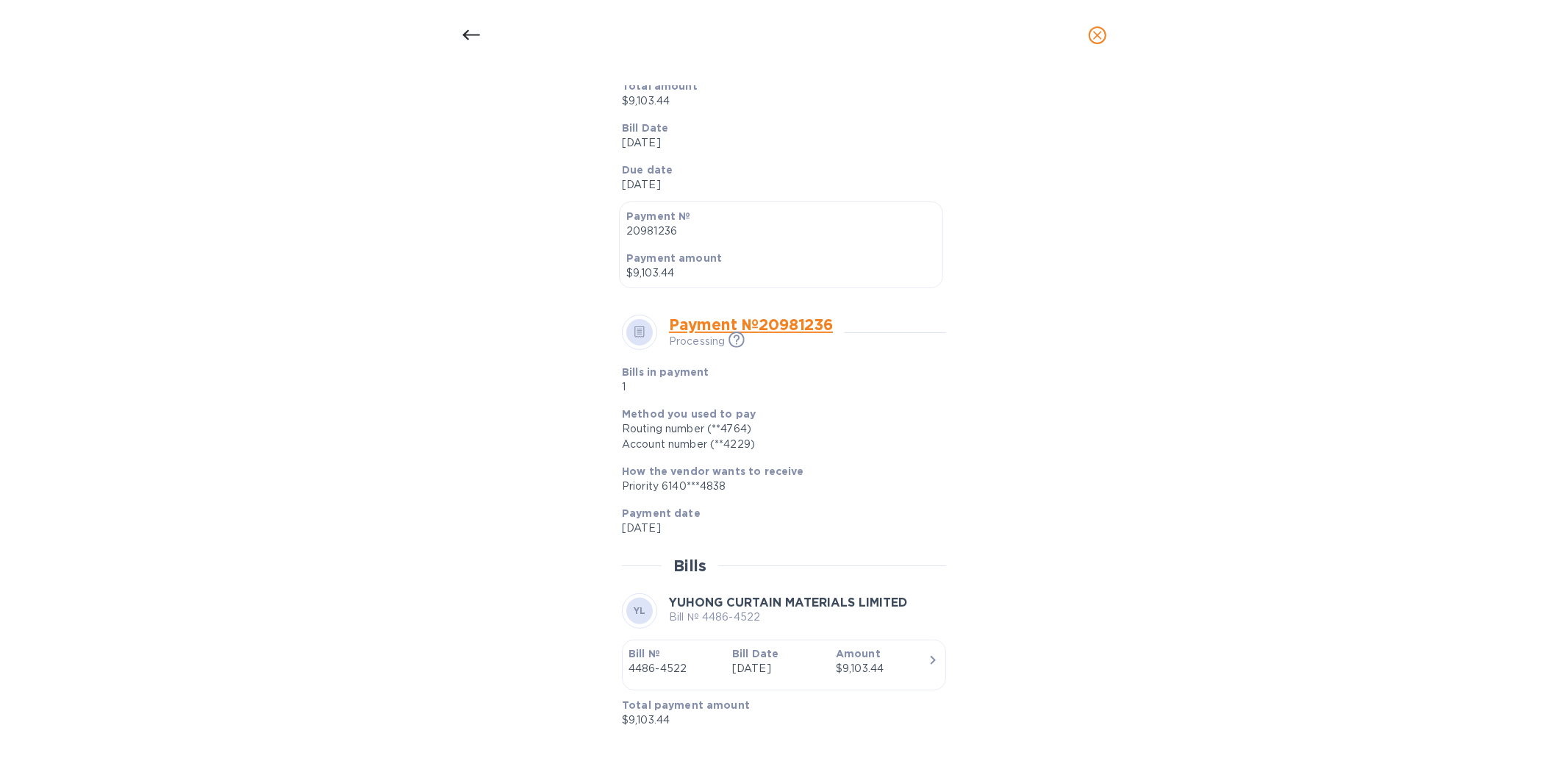
click at [321, 290] on div "Bill details YL YUHONG CURTAIN MATERIALS LIMITED Bill № 4486-4522 Completed Det…" at bounding box center [784, 421] width 1568 height 701
click at [469, 30] on icon at bounding box center [472, 35] width 18 height 18
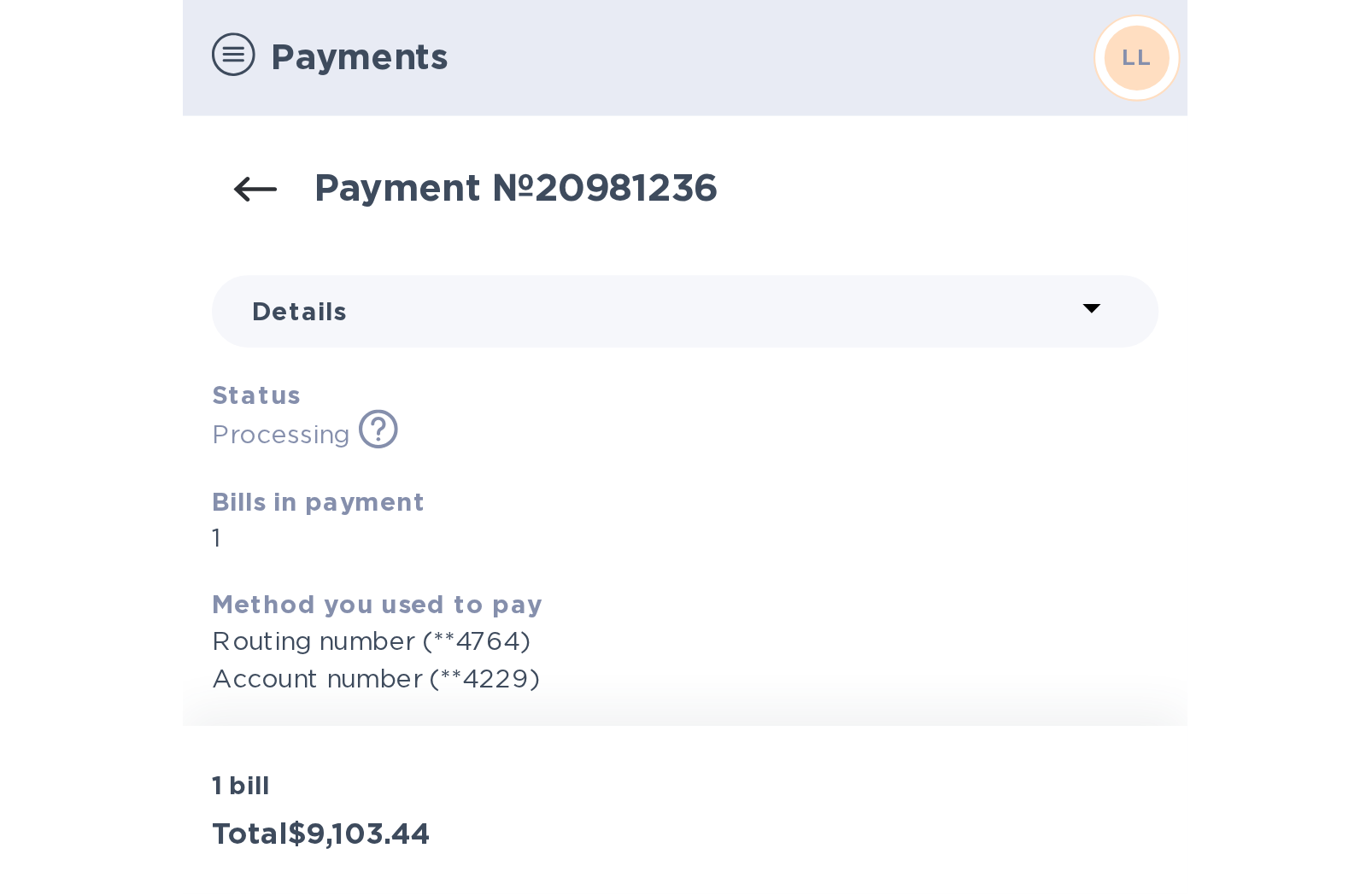
scroll to position [263, 0]
